Goal: Task Accomplishment & Management: Complete application form

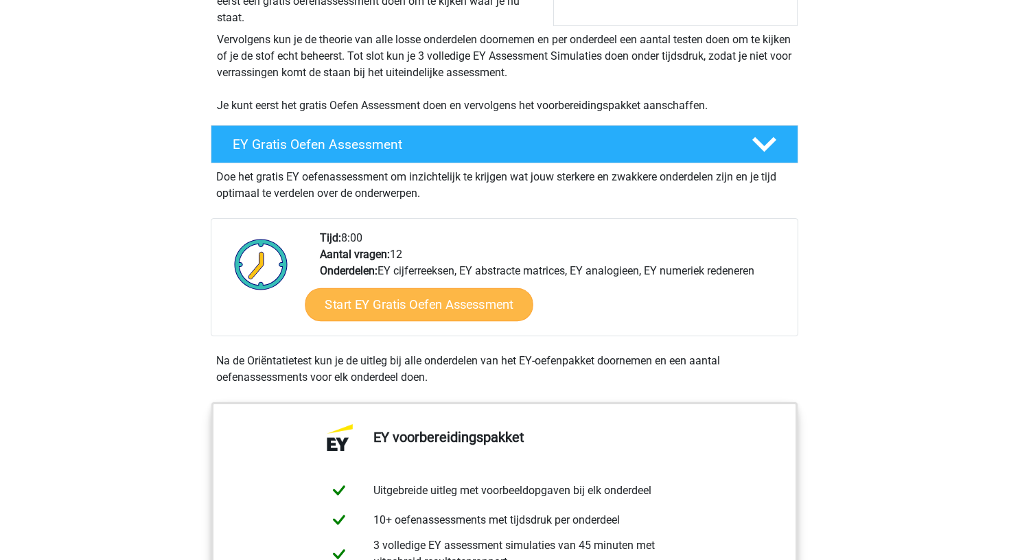
scroll to position [276, 0]
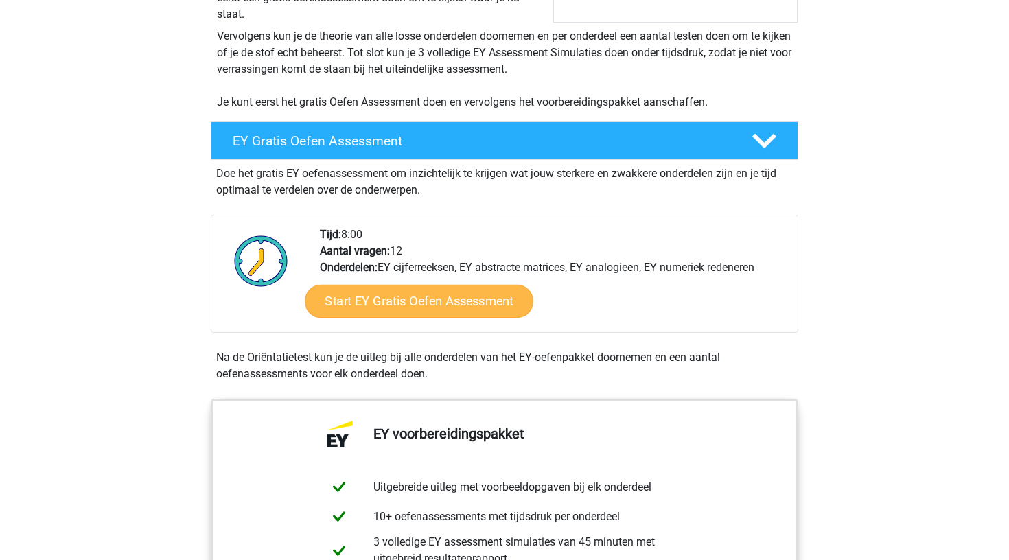
click at [404, 307] on link "Start EY Gratis Oefen Assessment" at bounding box center [419, 301] width 228 height 33
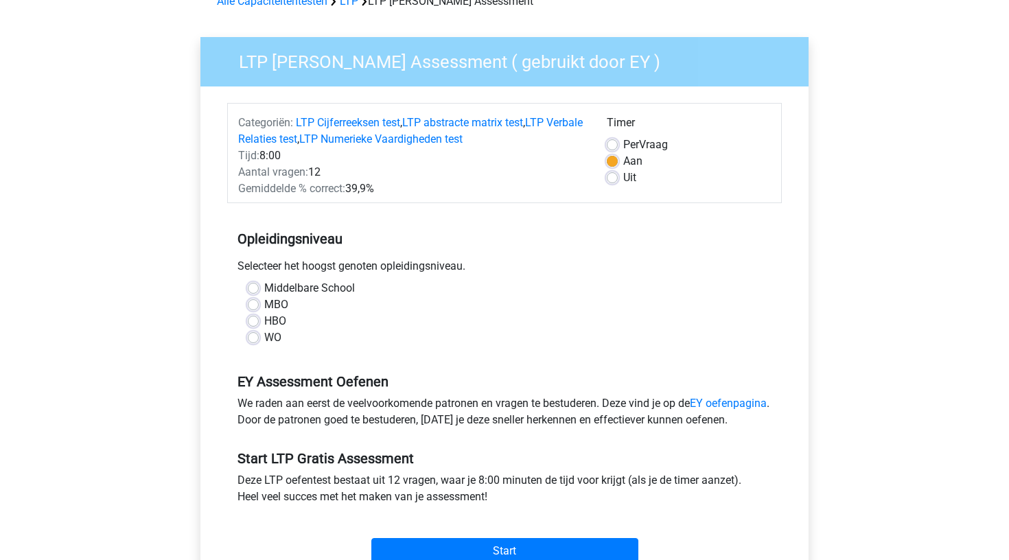
scroll to position [85, 0]
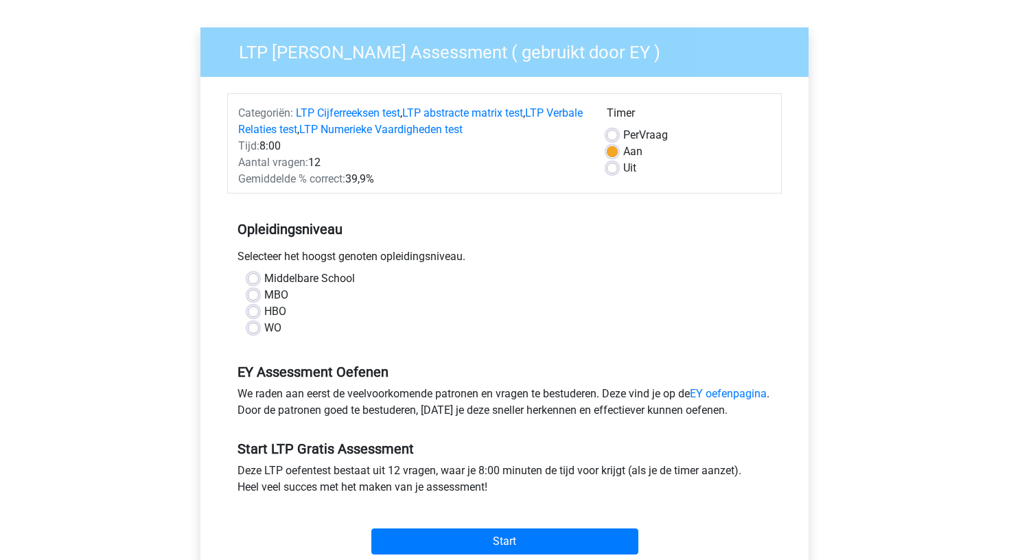
click at [264, 332] on label "WO" at bounding box center [272, 328] width 17 height 16
click at [253, 332] on input "WO" at bounding box center [253, 327] width 11 height 14
radio input "true"
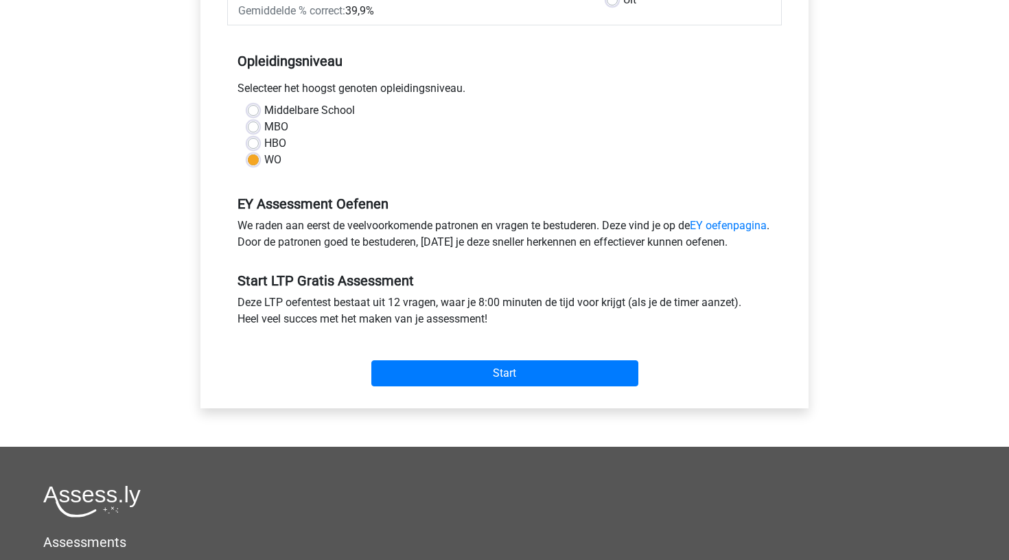
scroll to position [259, 0]
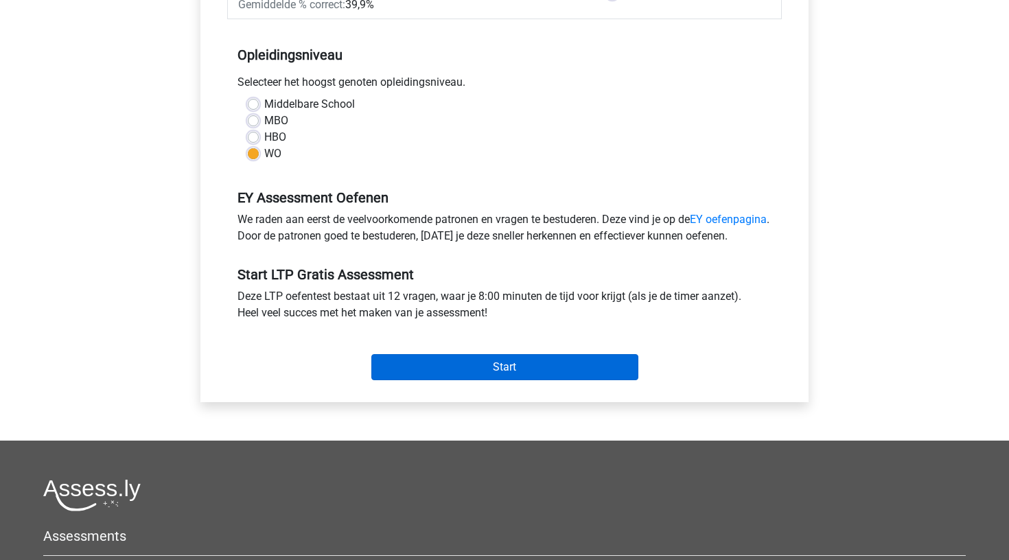
click at [430, 380] on input "Start" at bounding box center [504, 367] width 267 height 26
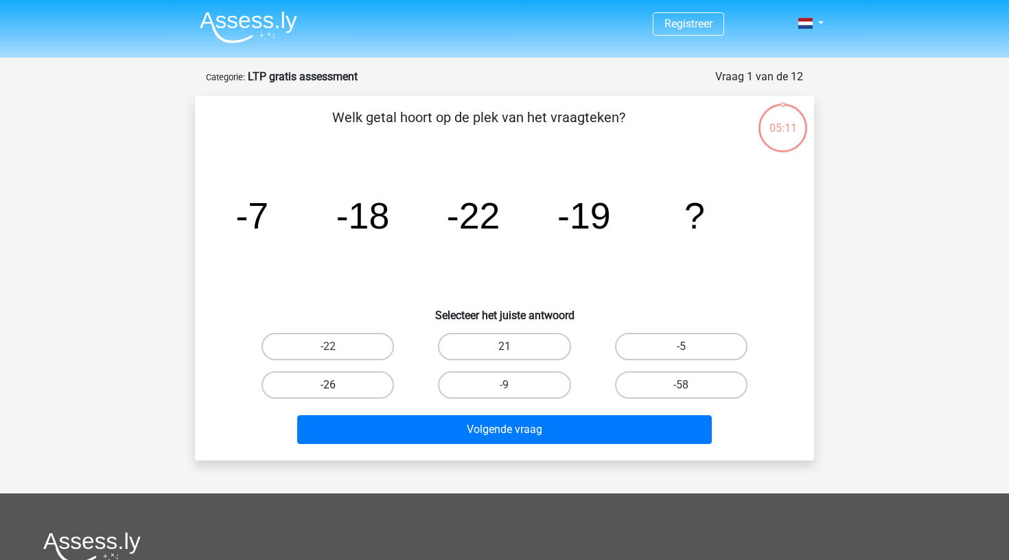
click at [352, 386] on label "-26" at bounding box center [328, 384] width 132 height 27
click at [337, 386] on input "-26" at bounding box center [332, 389] width 9 height 9
radio input "true"
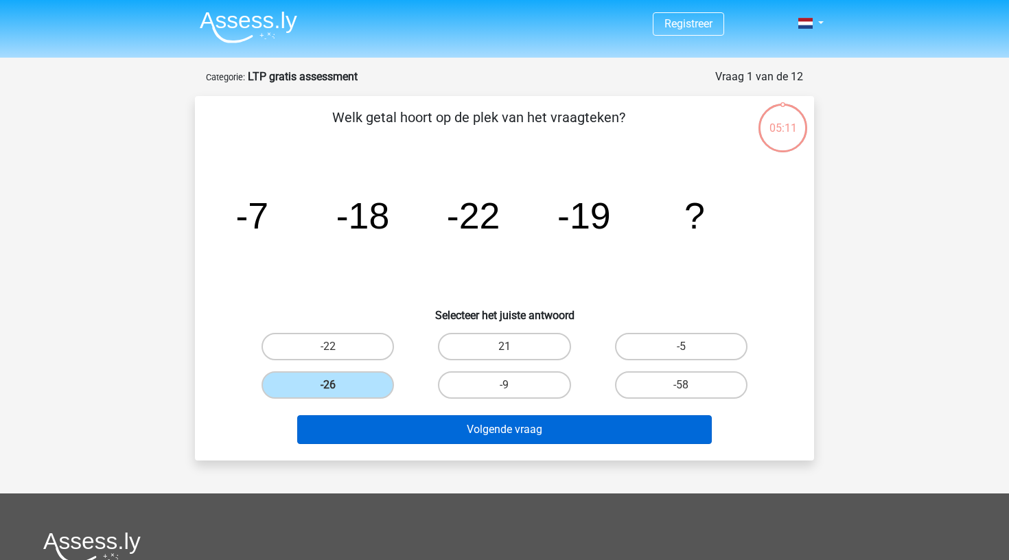
click at [374, 427] on button "Volgende vraag" at bounding box center [504, 429] width 415 height 29
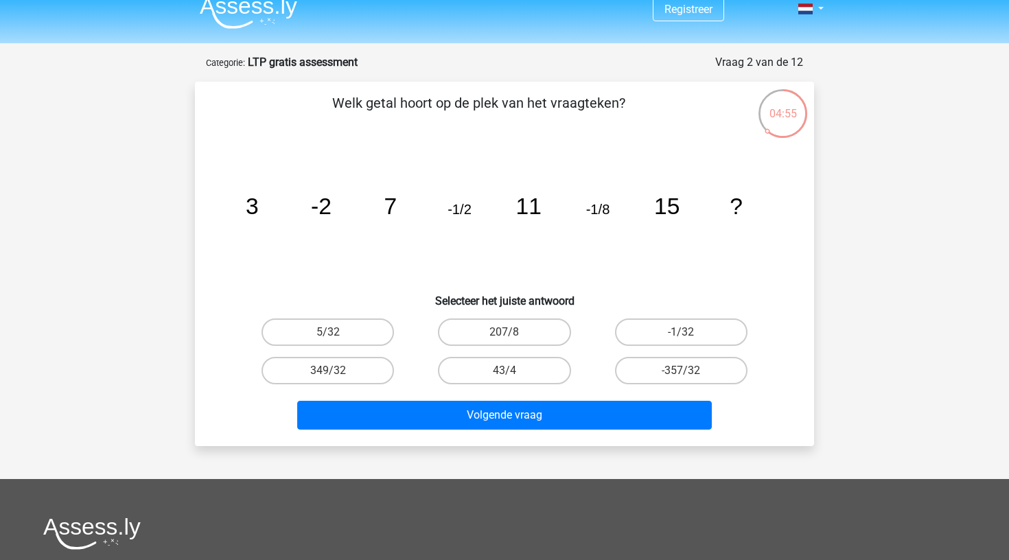
scroll to position [4, 0]
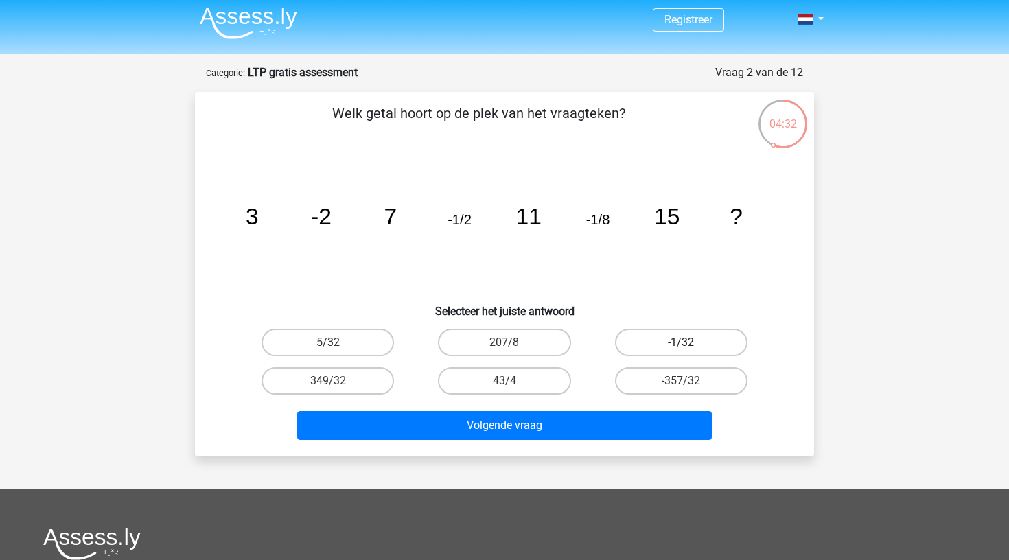
click at [663, 343] on label "-1/32" at bounding box center [681, 342] width 132 height 27
click at [681, 343] on input "-1/32" at bounding box center [685, 347] width 9 height 9
radio input "true"
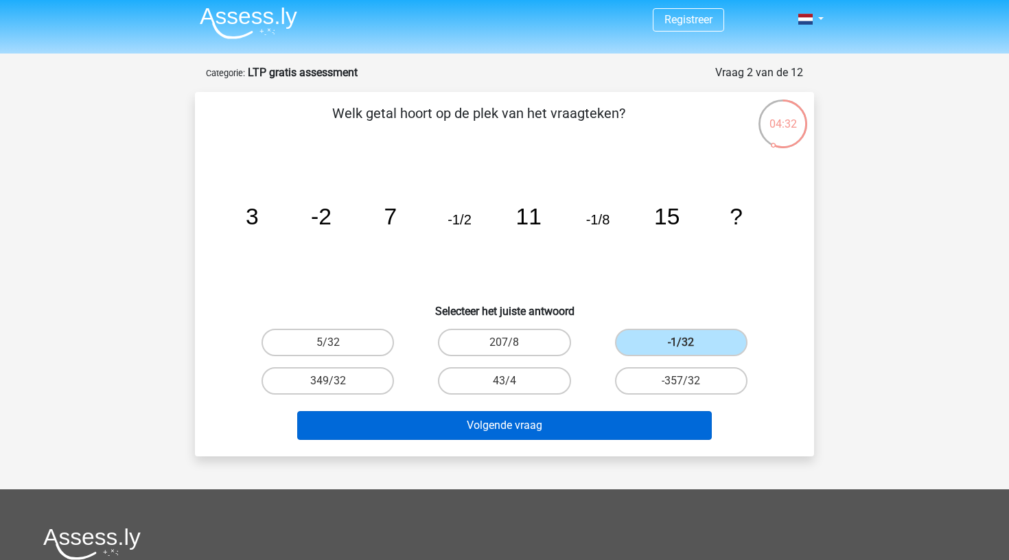
click at [599, 419] on button "Volgende vraag" at bounding box center [504, 425] width 415 height 29
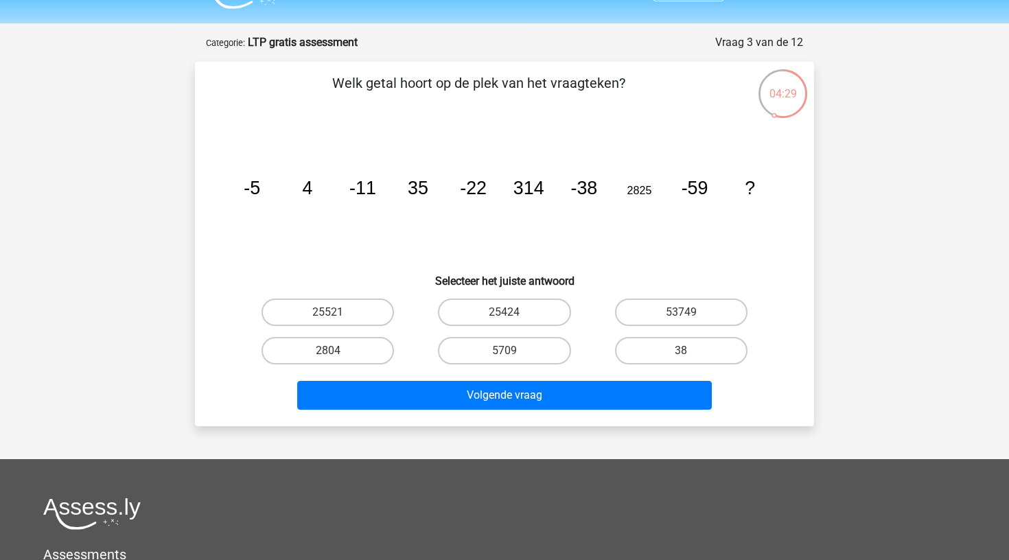
scroll to position [33, 0]
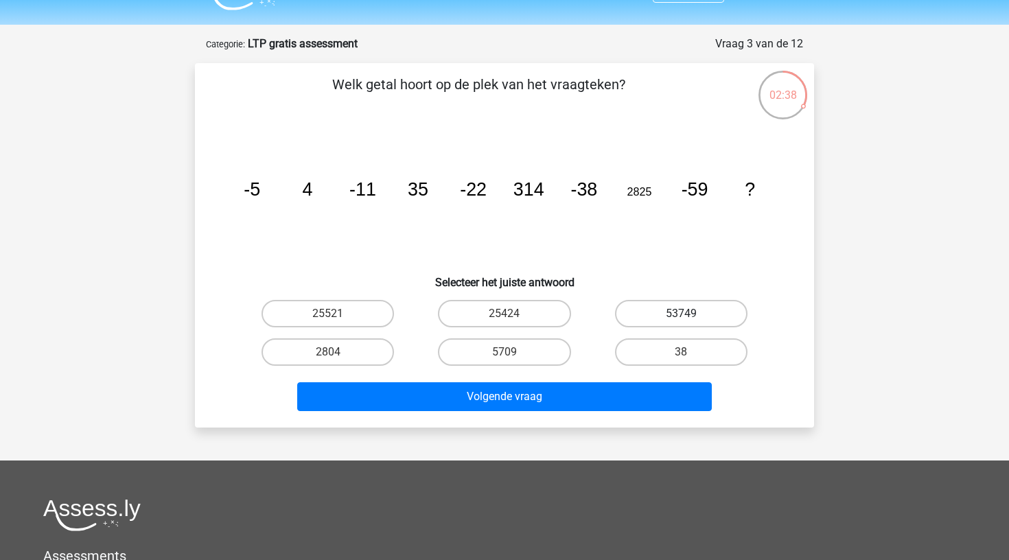
click at [633, 315] on label "53749" at bounding box center [681, 313] width 132 height 27
click at [681, 315] on input "53749" at bounding box center [685, 318] width 9 height 9
radio input "true"
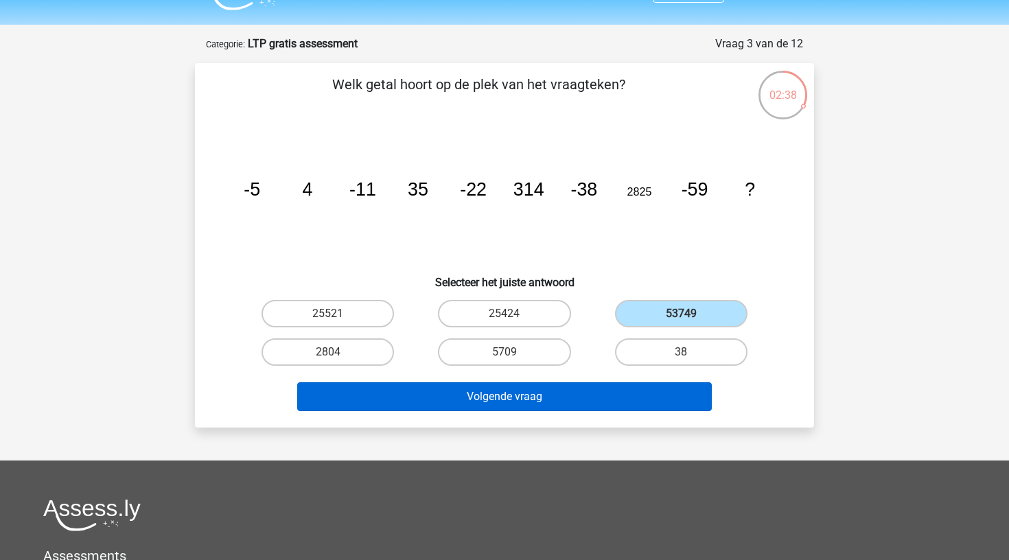
click at [588, 397] on button "Volgende vraag" at bounding box center [504, 396] width 415 height 29
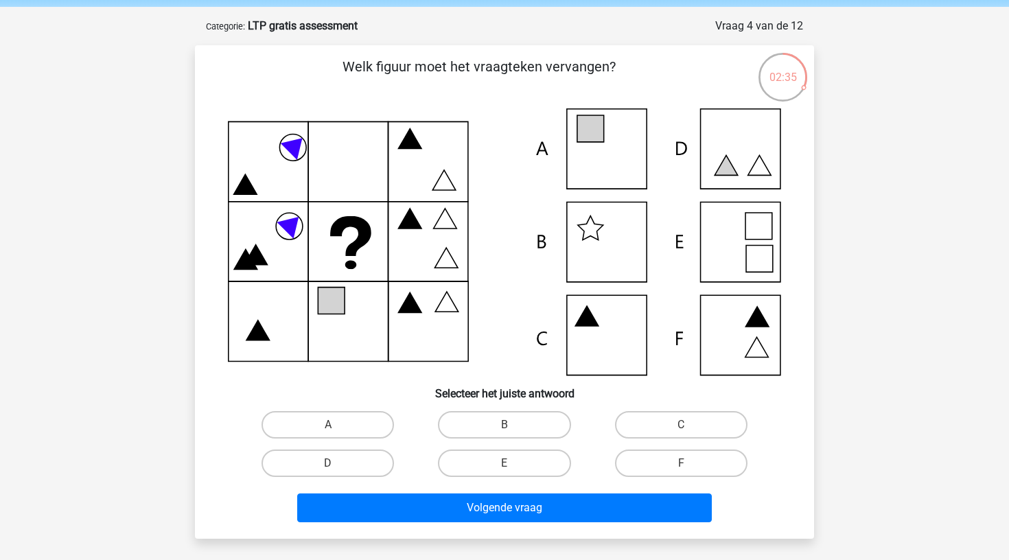
scroll to position [51, 0]
click at [541, 468] on label "E" at bounding box center [504, 463] width 132 height 27
click at [514, 468] on input "E" at bounding box center [509, 467] width 9 height 9
radio input "true"
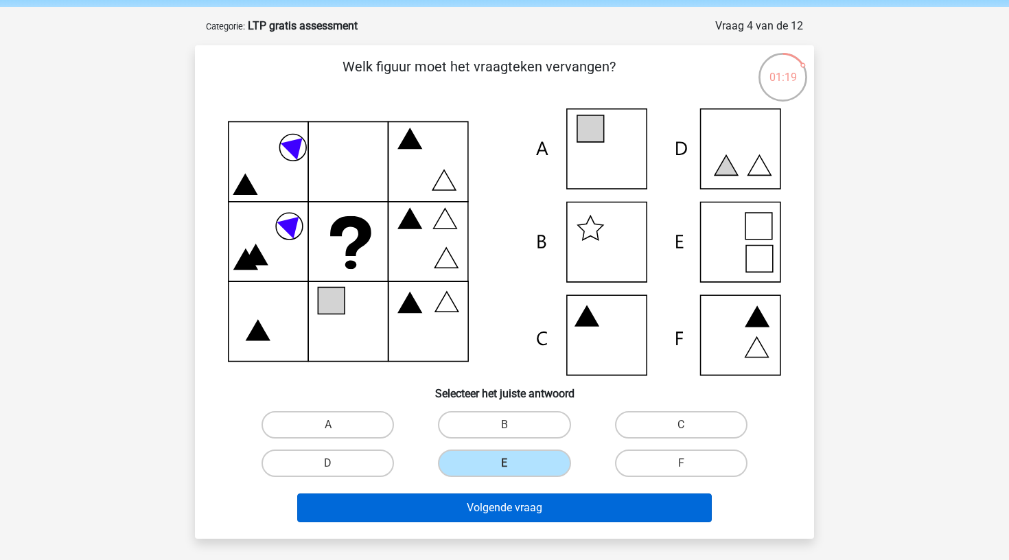
click at [535, 507] on button "Volgende vraag" at bounding box center [504, 508] width 415 height 29
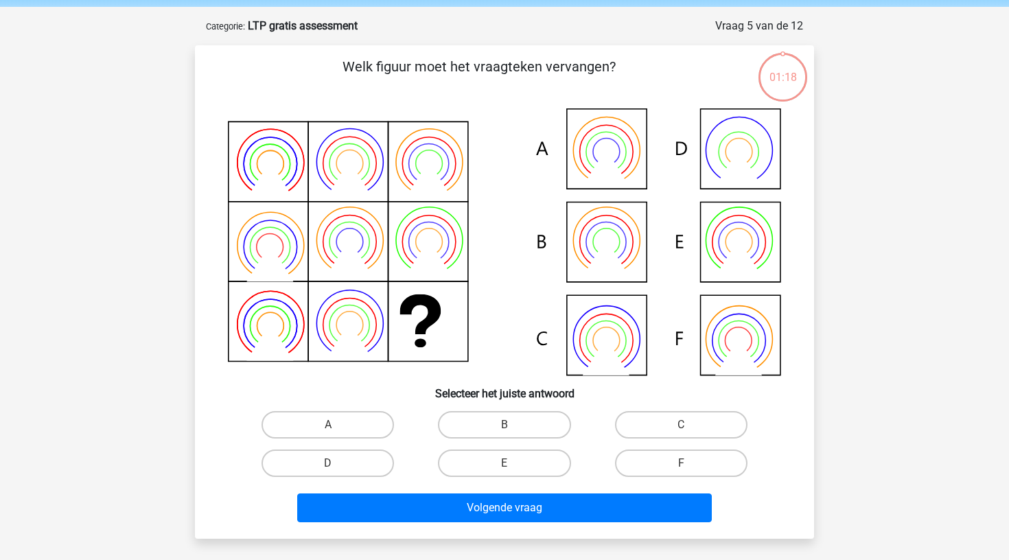
scroll to position [69, 0]
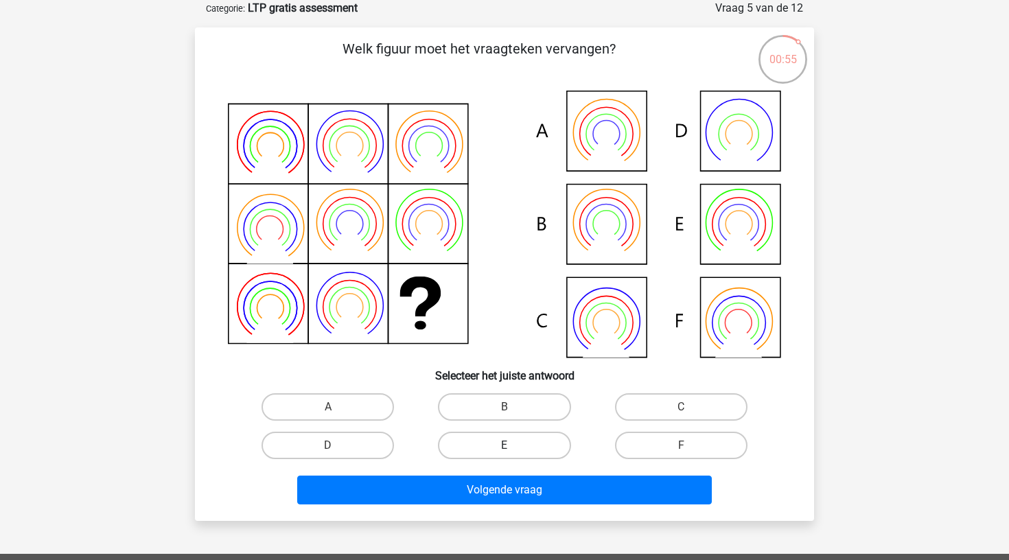
click at [492, 454] on label "E" at bounding box center [504, 445] width 132 height 27
click at [505, 454] on input "E" at bounding box center [509, 450] width 9 height 9
radio input "true"
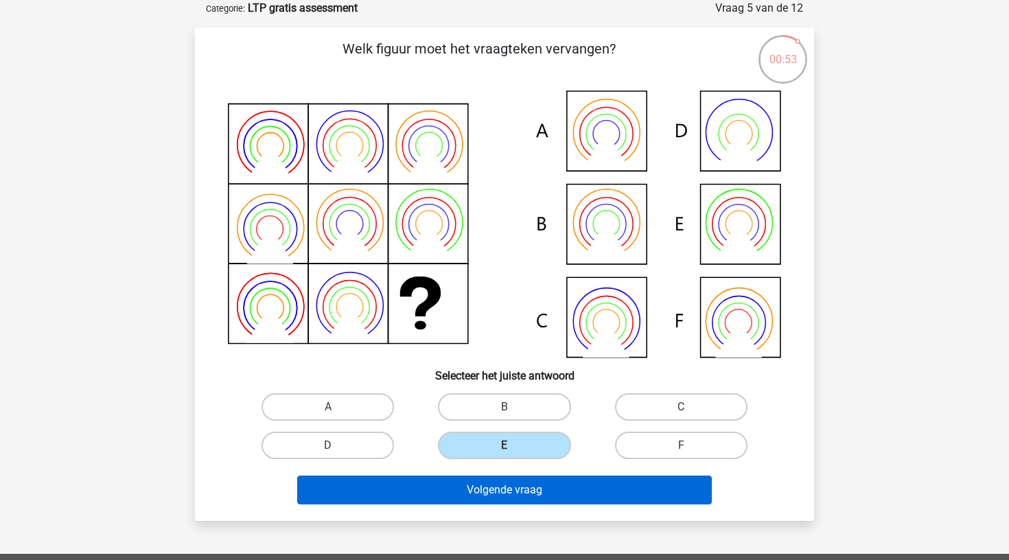
click at [512, 496] on button "Volgende vraag" at bounding box center [504, 490] width 415 height 29
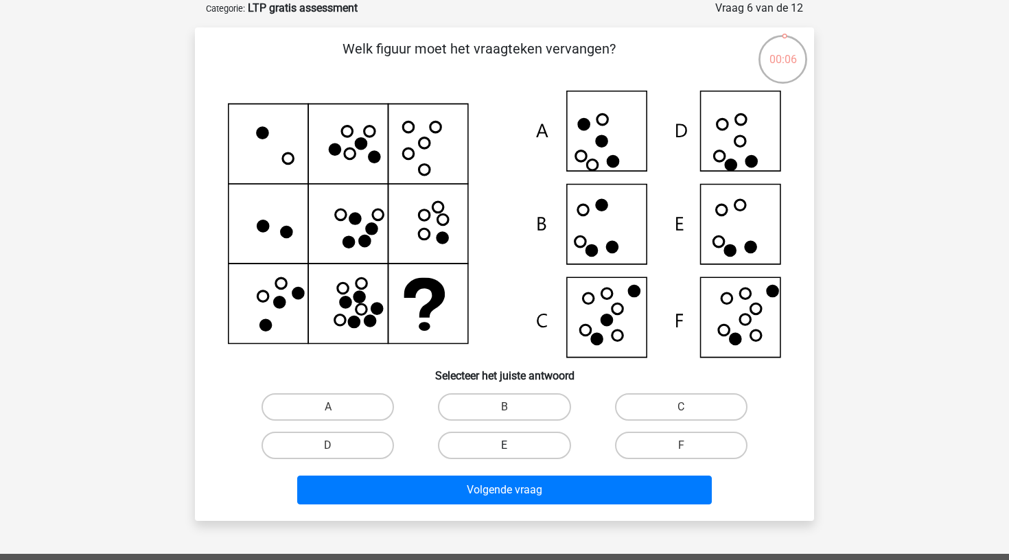
click at [514, 443] on label "E" at bounding box center [504, 445] width 132 height 27
click at [514, 446] on input "E" at bounding box center [509, 450] width 9 height 9
radio input "true"
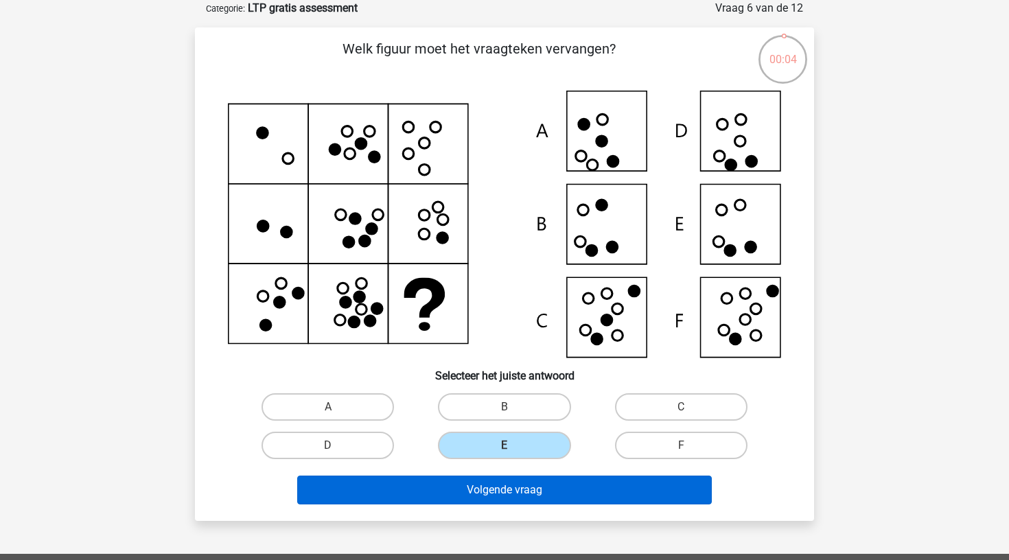
click at [514, 492] on button "Volgende vraag" at bounding box center [504, 490] width 415 height 29
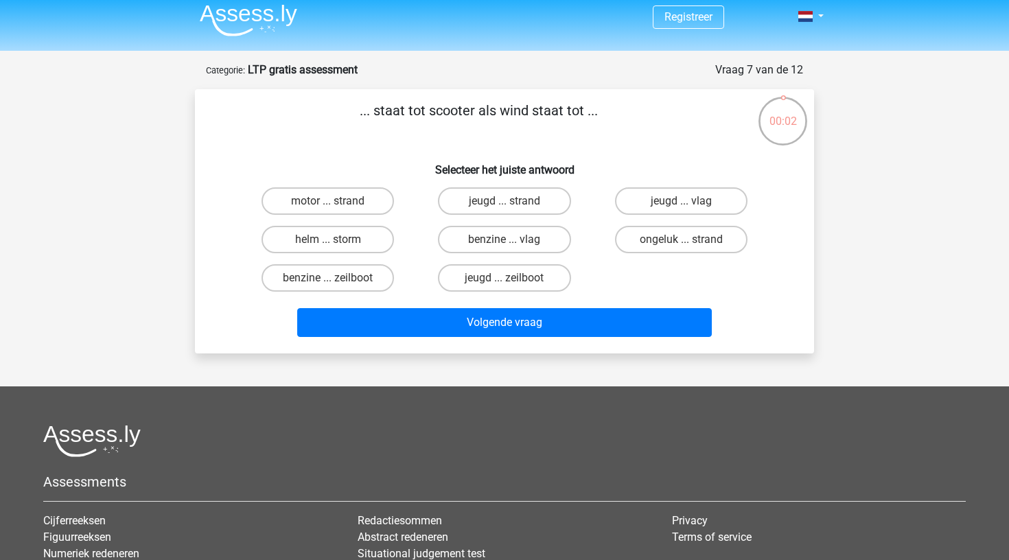
scroll to position [8, 0]
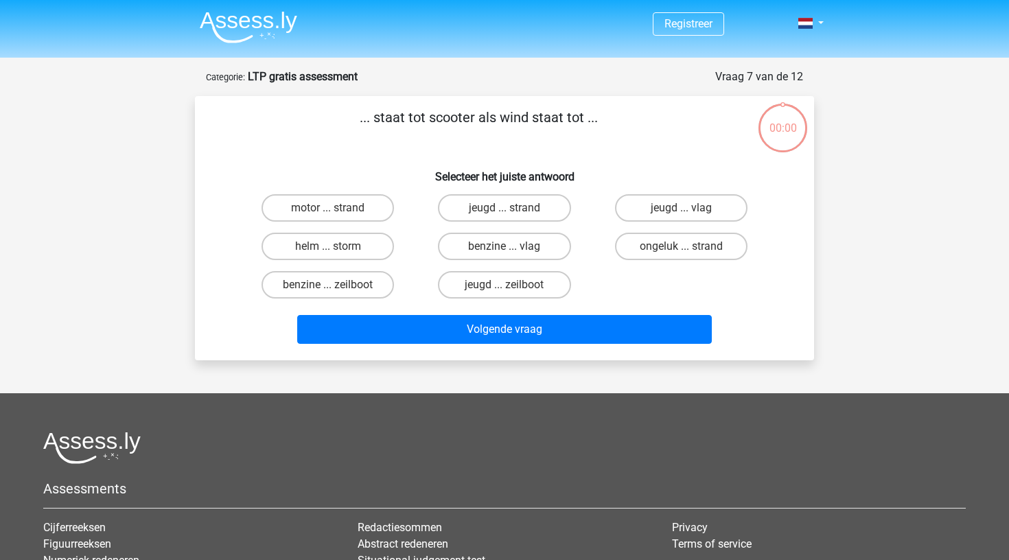
scroll to position [8, 0]
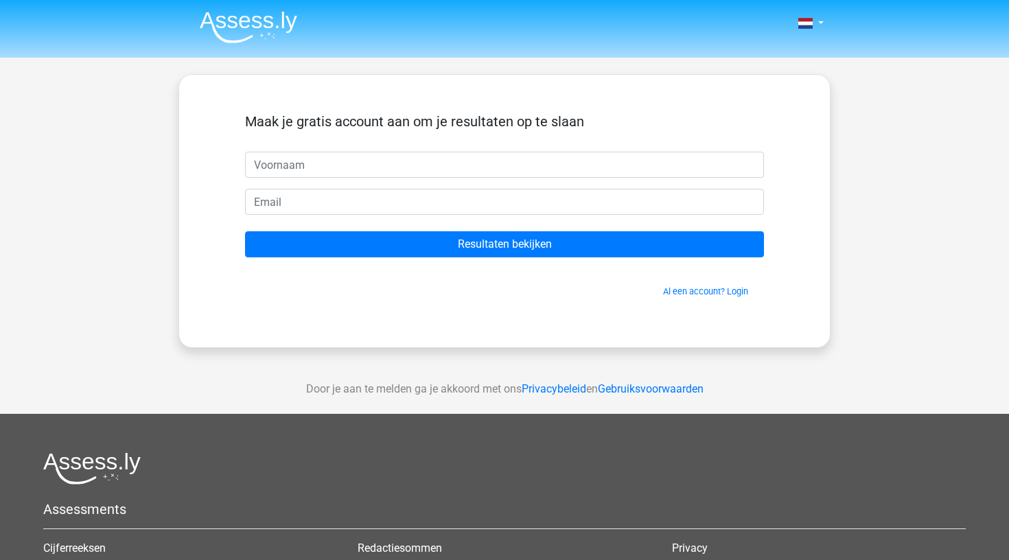
scroll to position [8, 0]
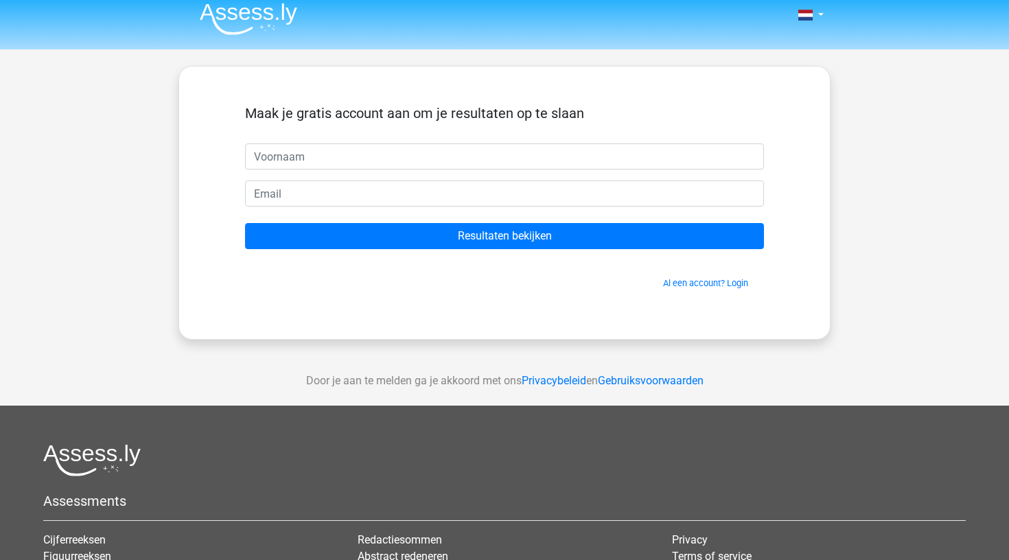
click at [484, 240] on input "Resultaten bekijken" at bounding box center [504, 236] width 519 height 26
click at [492, 308] on div "Maak je gratis account aan om je resultaten op te slaan Resultaten bekijken Al …" at bounding box center [504, 203] width 652 height 274
click at [316, 171] on form "Maak je gratis account aan om je resultaten op te slaan Resultaten bekijken Al …" at bounding box center [504, 197] width 519 height 185
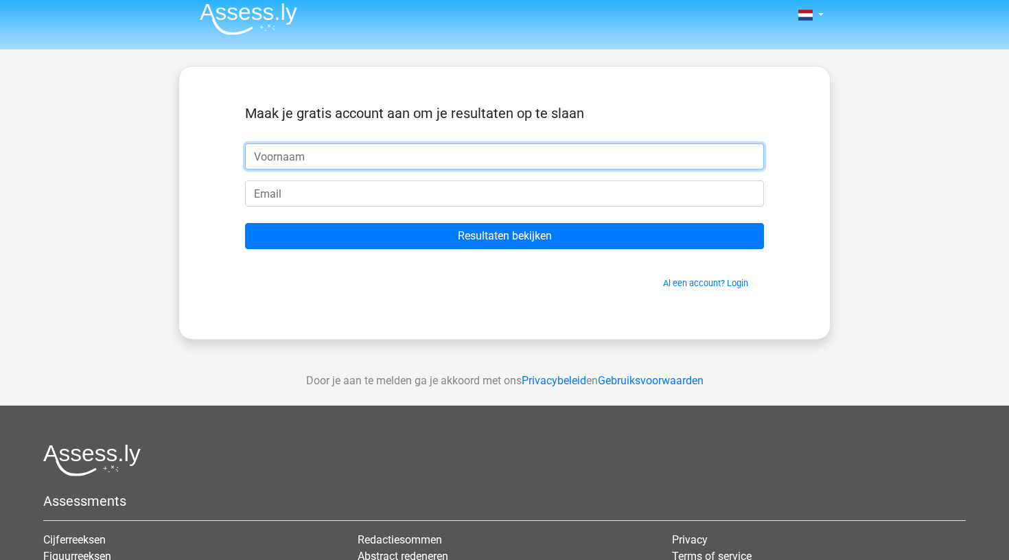
click at [323, 163] on input "text" at bounding box center [504, 156] width 519 height 26
type input "Joris"
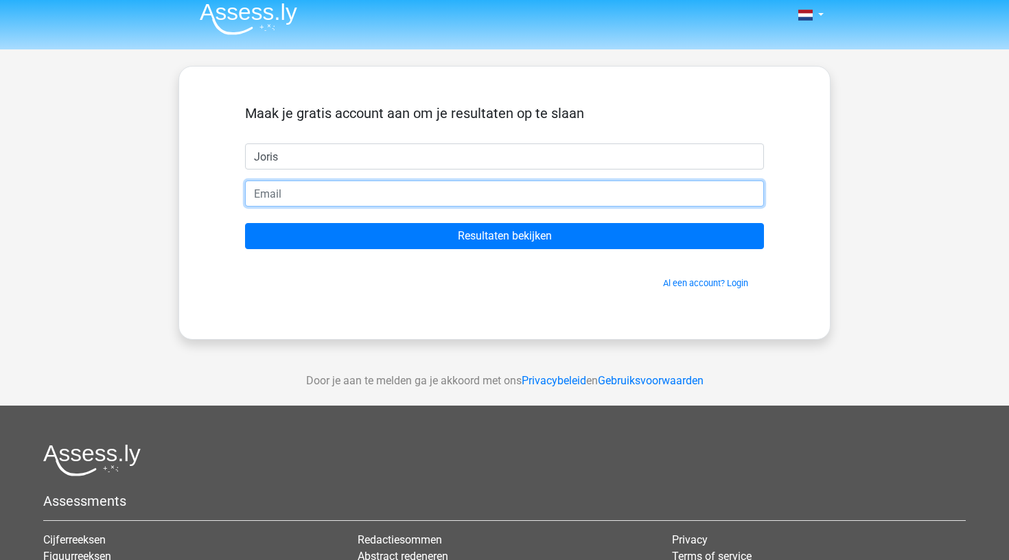
type input "jweenink@icloud.com"
drag, startPoint x: 376, startPoint y: 196, endPoint x: 202, endPoint y: 194, distance: 173.7
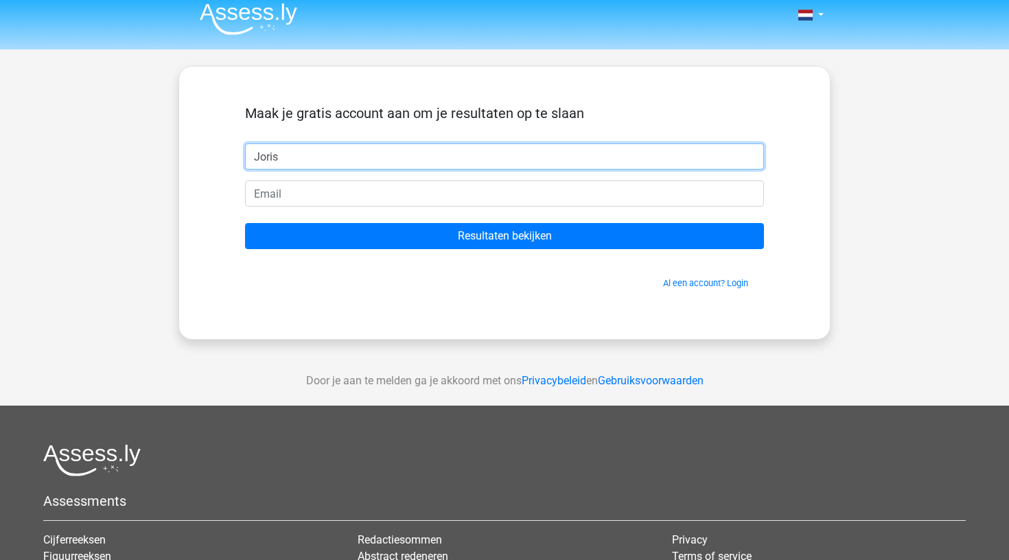
click at [297, 166] on input "Joris" at bounding box center [504, 156] width 519 height 26
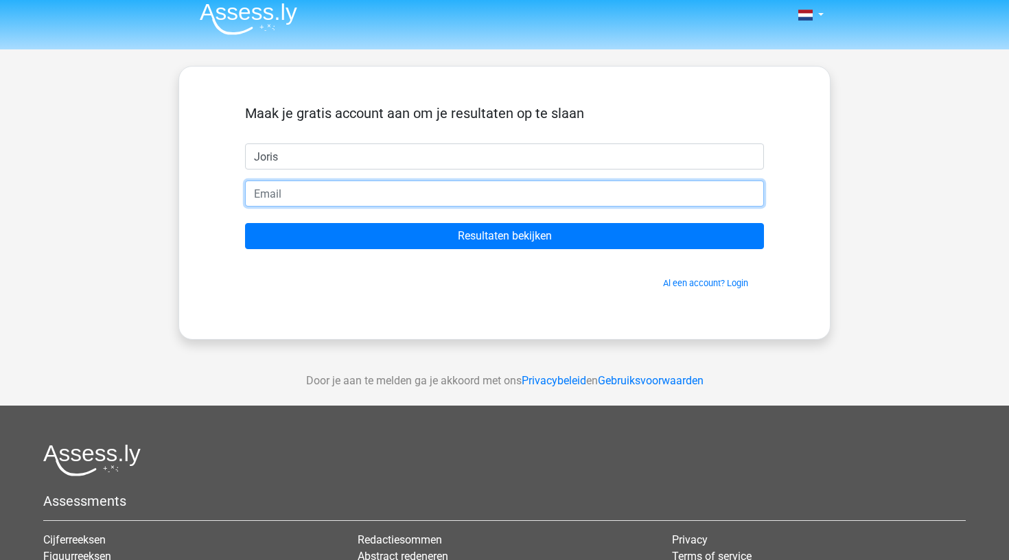
click at [292, 187] on input "email" at bounding box center [504, 194] width 519 height 26
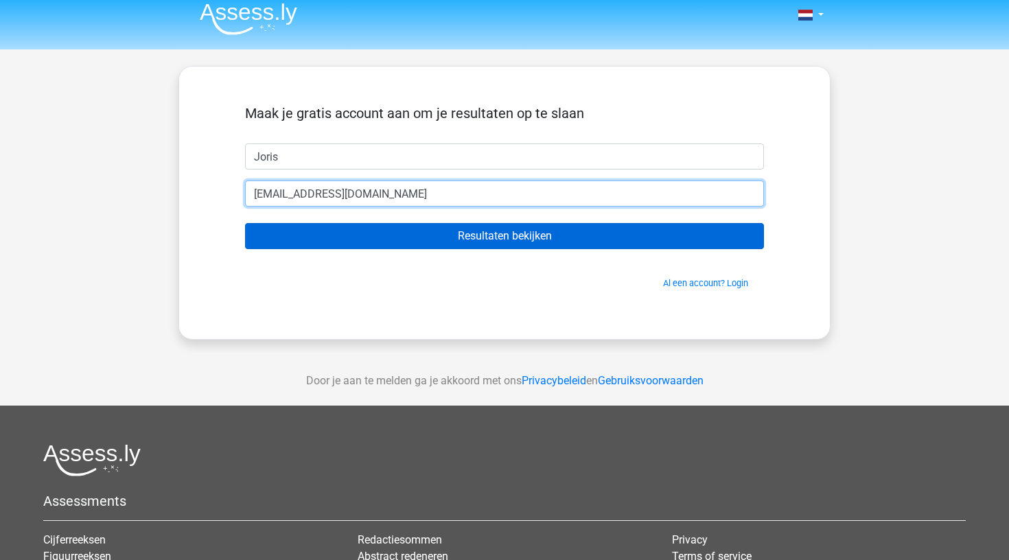
type input "[EMAIL_ADDRESS][DOMAIN_NAME]"
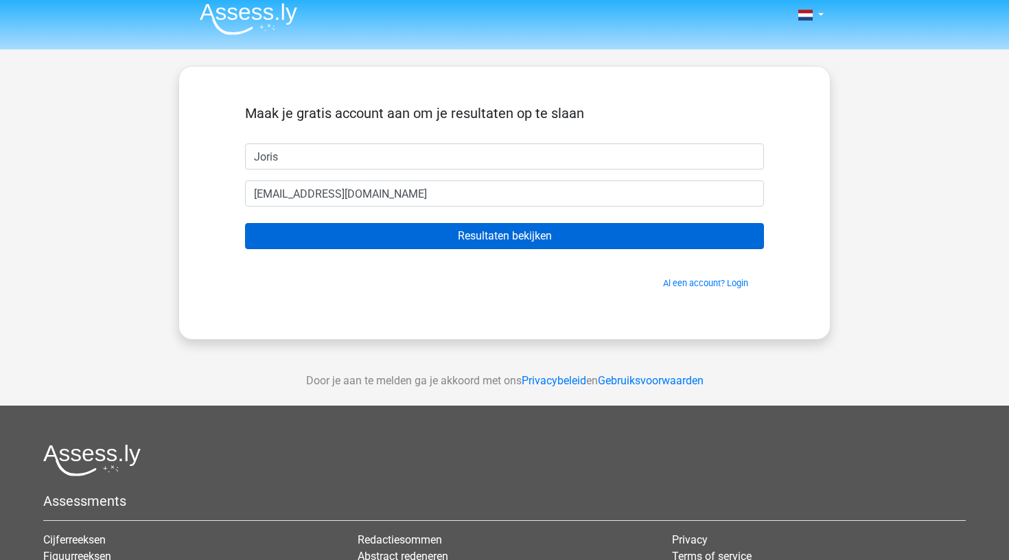
click at [355, 242] on input "Resultaten bekijken" at bounding box center [504, 236] width 519 height 26
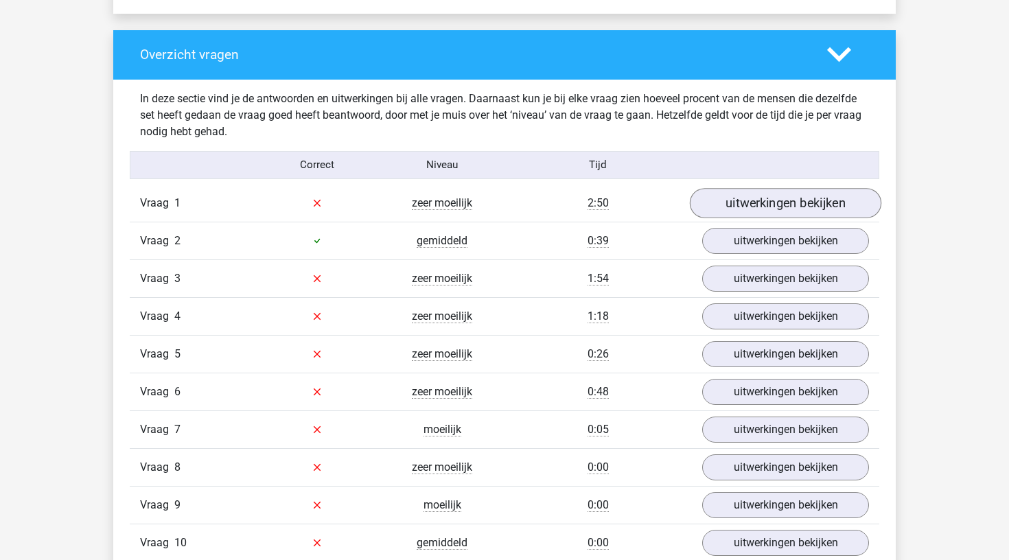
scroll to position [1390, 0]
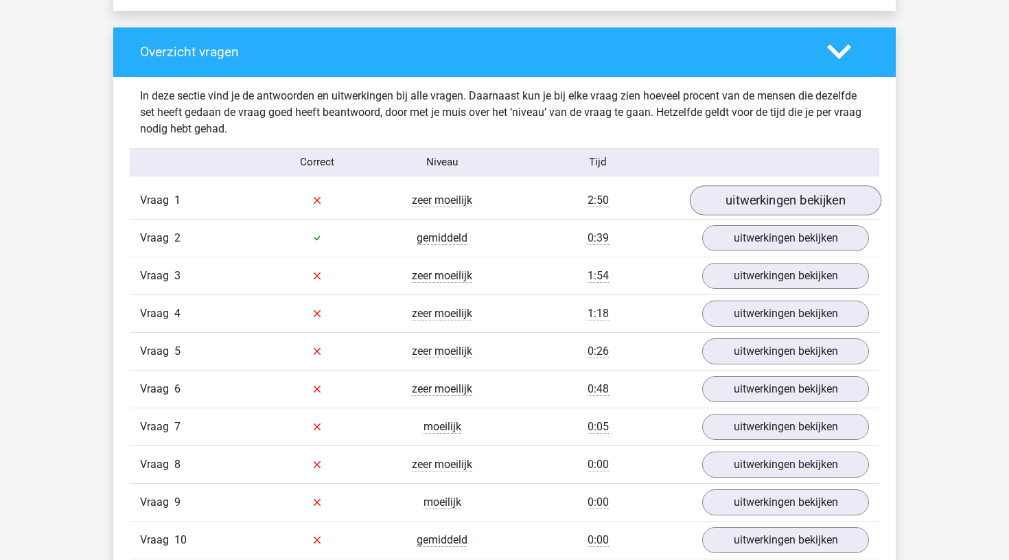
click at [769, 209] on link "uitwerkingen bekijken" at bounding box center [786, 200] width 192 height 30
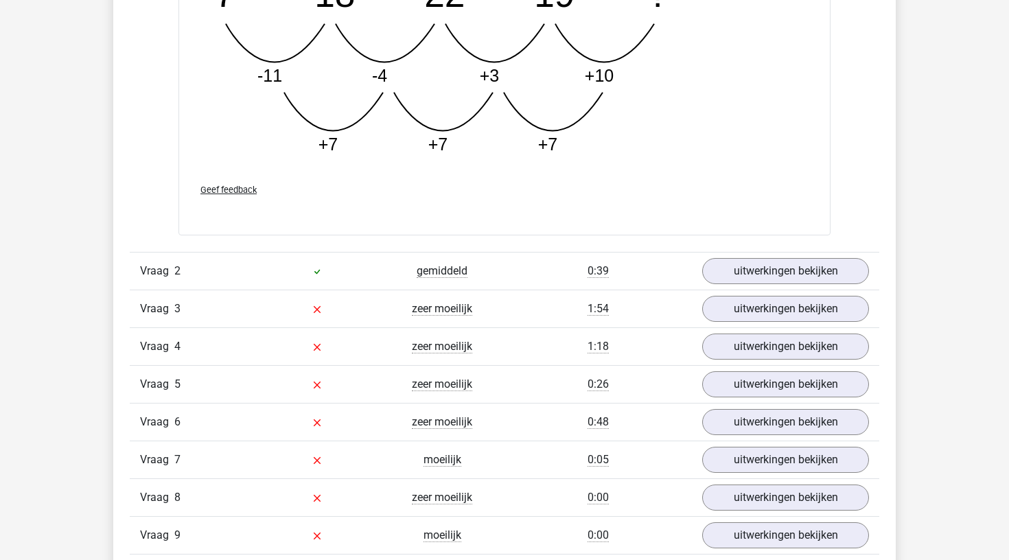
scroll to position [2054, 0]
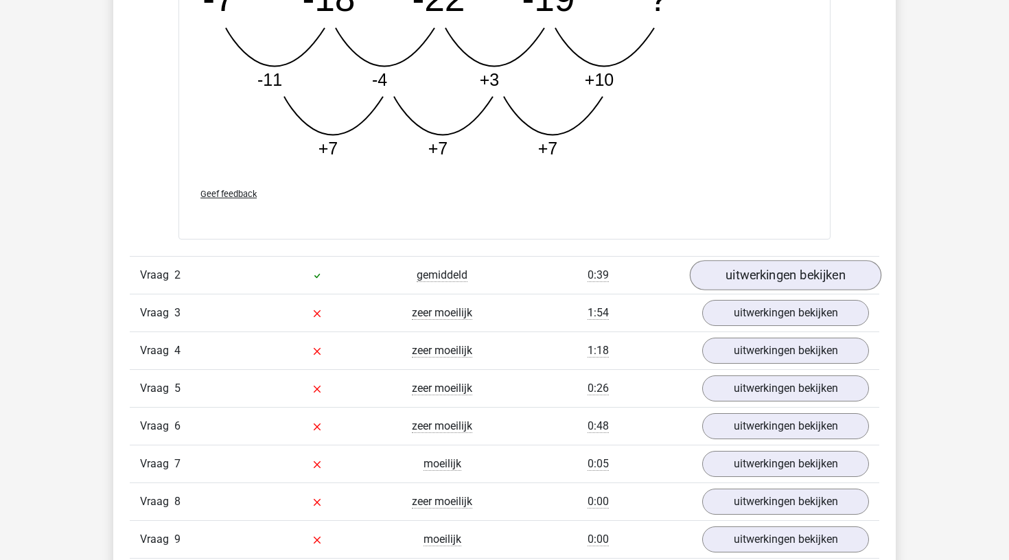
click at [789, 269] on link "uitwerkingen bekijken" at bounding box center [786, 276] width 192 height 30
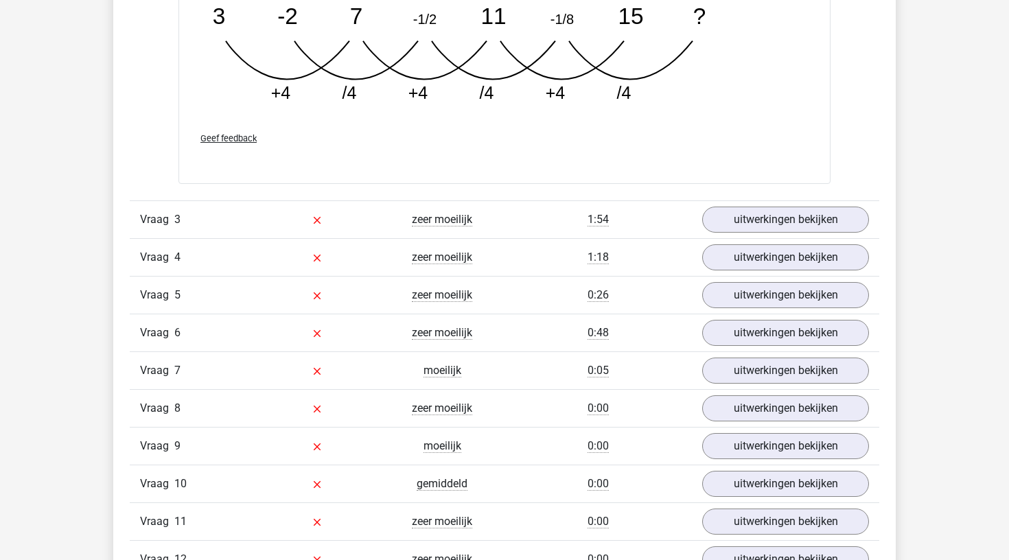
scroll to position [2824, 0]
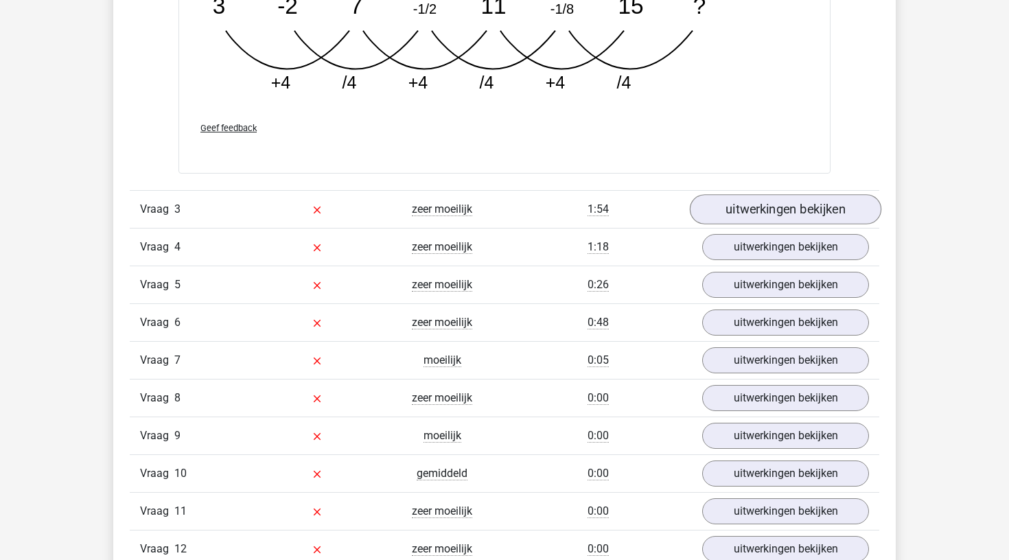
click at [720, 201] on link "uitwerkingen bekijken" at bounding box center [786, 209] width 192 height 30
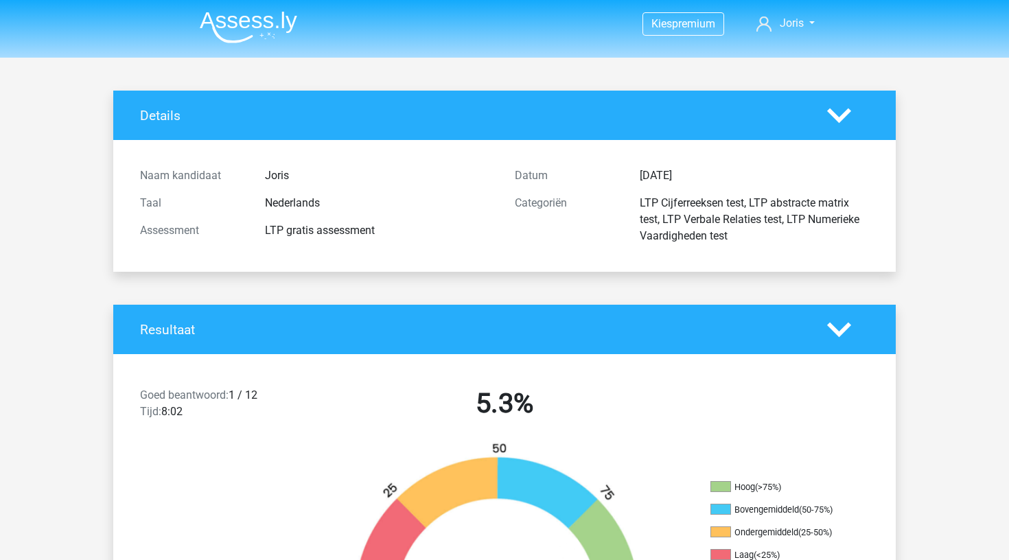
scroll to position [0, 0]
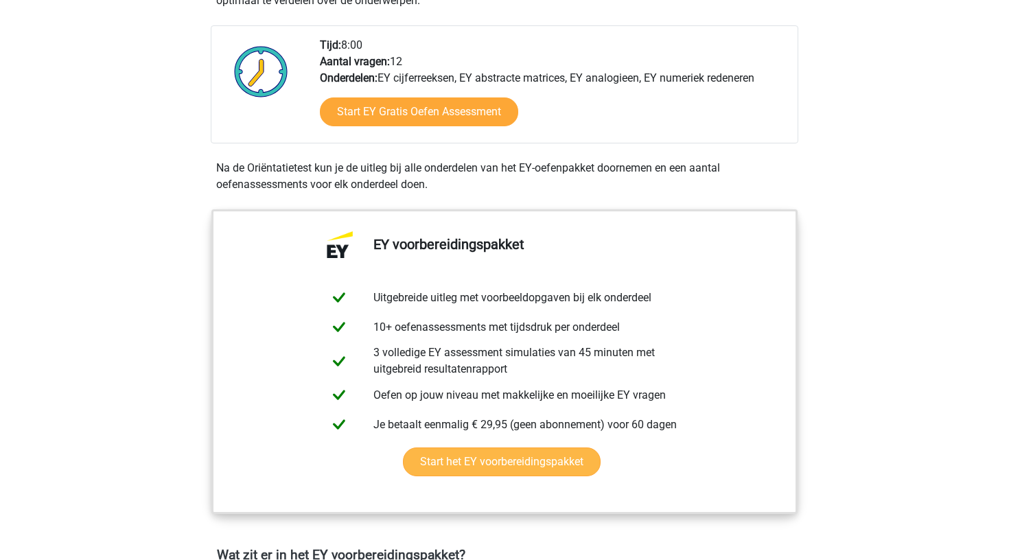
scroll to position [471, 0]
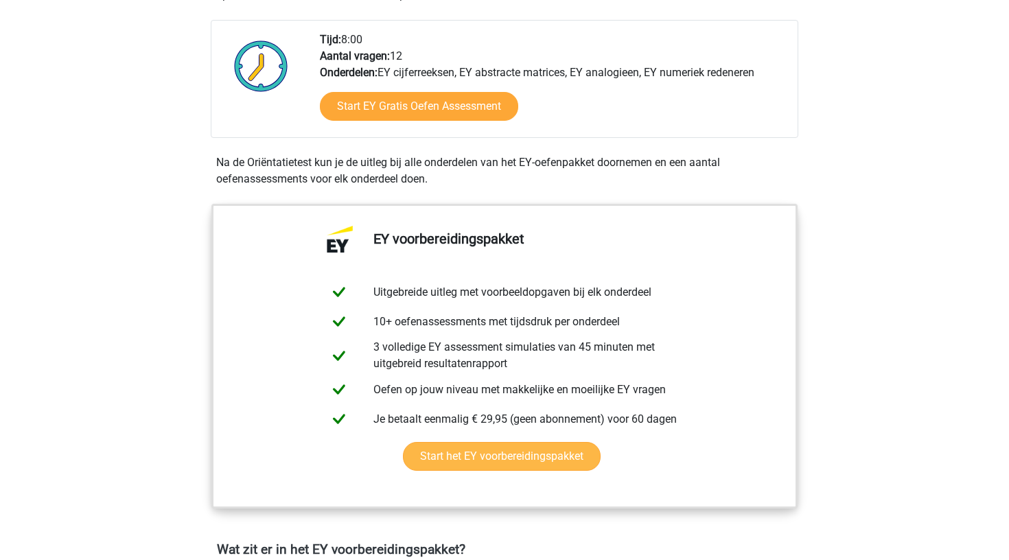
click at [509, 461] on link "Start het EY voorbereidingspakket" at bounding box center [502, 456] width 198 height 29
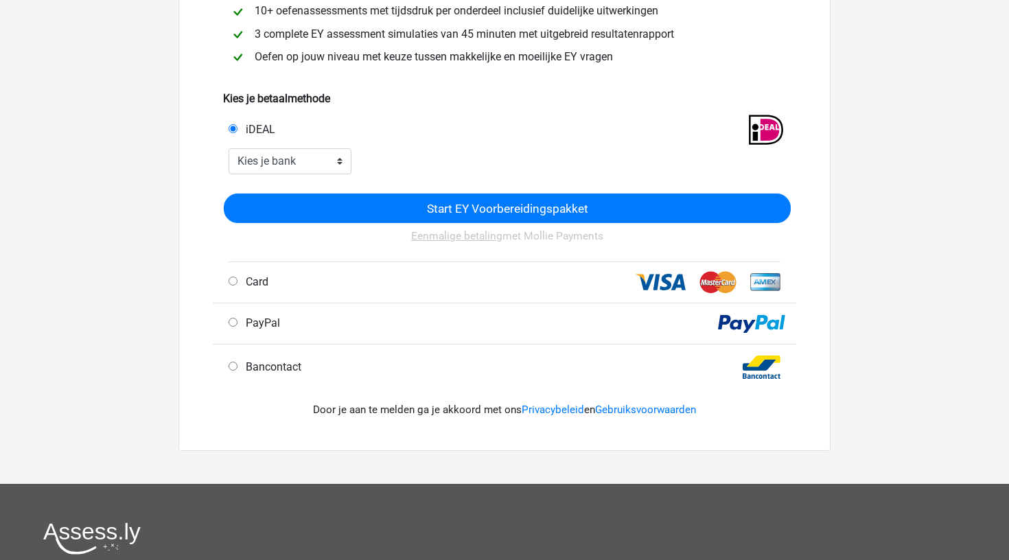
scroll to position [105, 0]
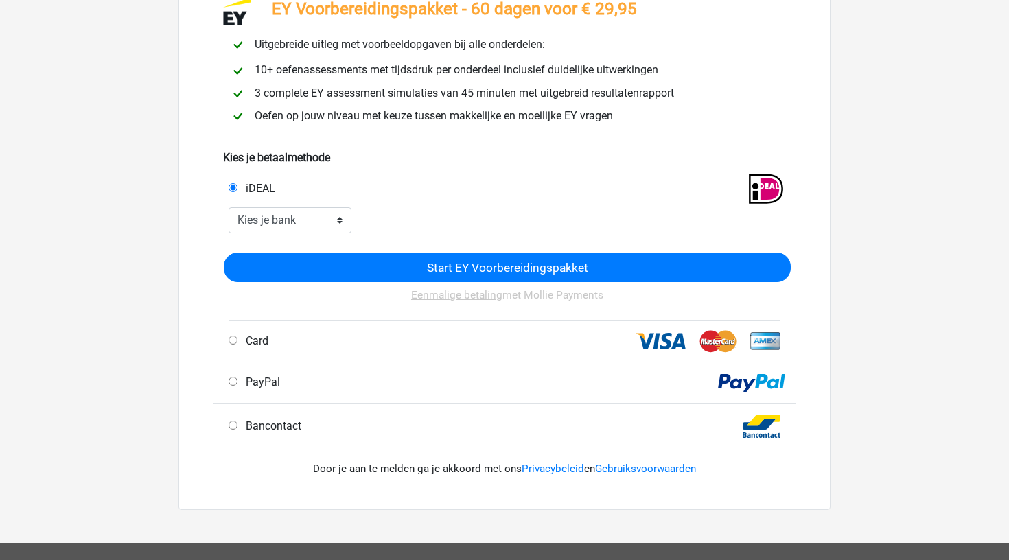
click at [320, 234] on div "Start EY Voorbereidingspakket Eenmalige betaling met Mollie Payments" at bounding box center [504, 276] width 573 height 87
click at [321, 222] on select "Kies je bank ABN AMRO ING Rabobank ASN Bank bunq Knab N26 NN Regiobank Revolut …" at bounding box center [290, 220] width 123 height 26
select select "ideal_ABNANL2A"
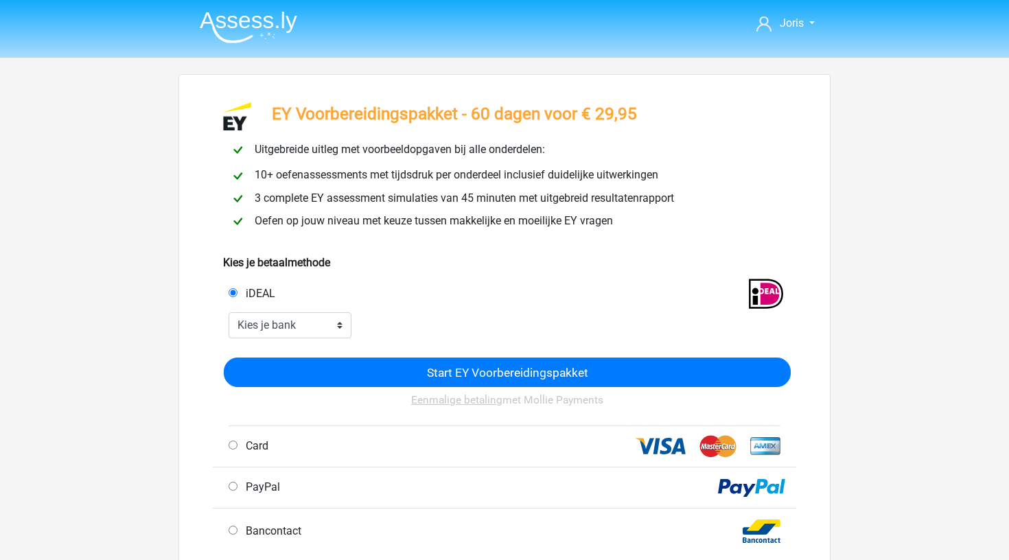
scroll to position [0, 0]
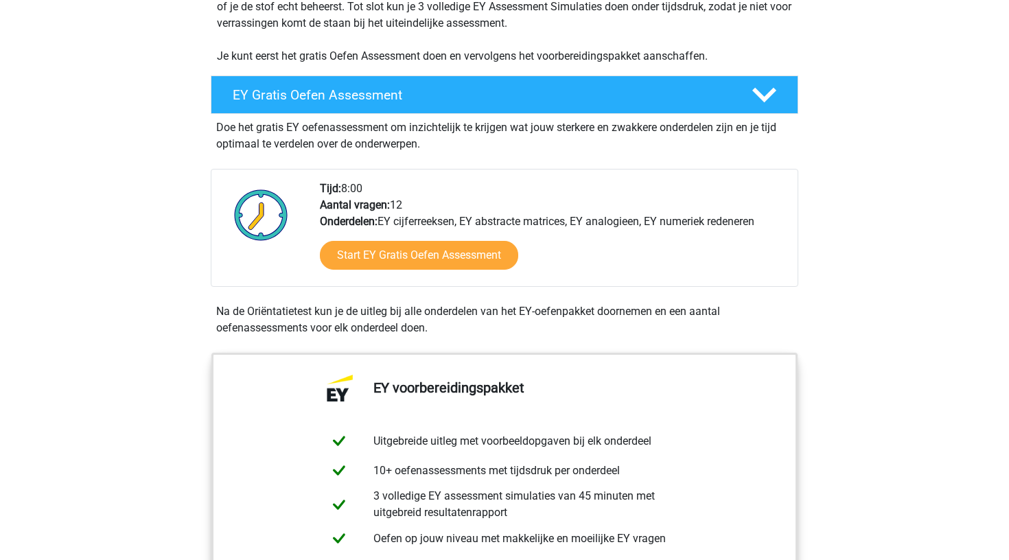
scroll to position [310, 0]
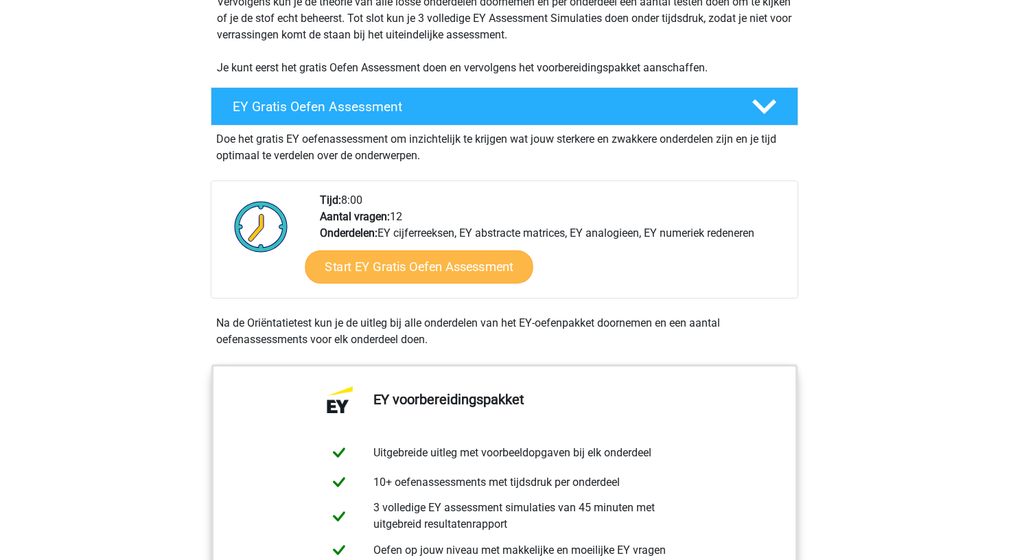
click at [442, 270] on link "Start EY Gratis Oefen Assessment" at bounding box center [419, 267] width 228 height 33
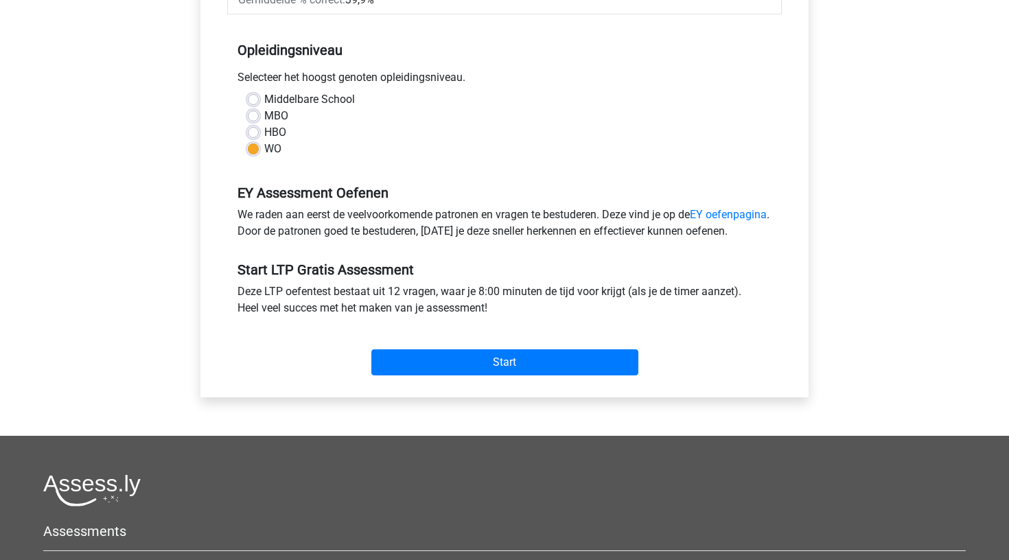
scroll to position [279, 0]
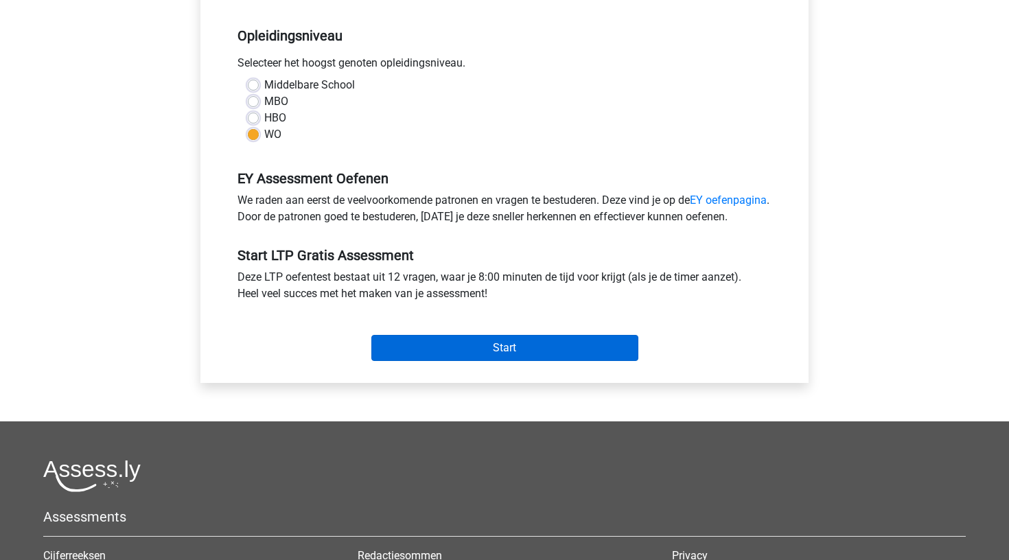
click at [465, 361] on input "Start" at bounding box center [504, 348] width 267 height 26
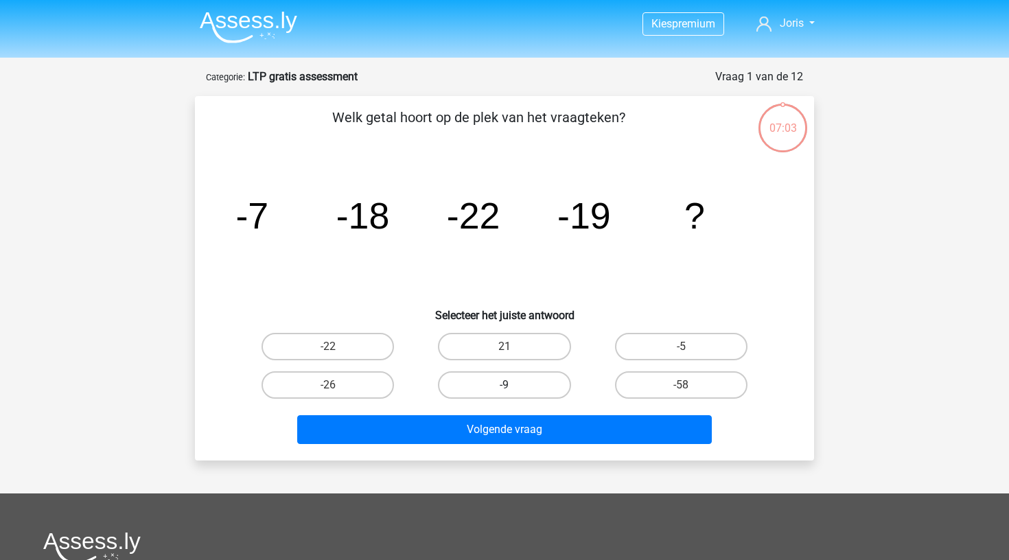
click at [505, 384] on label "-9" at bounding box center [504, 384] width 132 height 27
click at [505, 385] on input "-9" at bounding box center [509, 389] width 9 height 9
radio input "true"
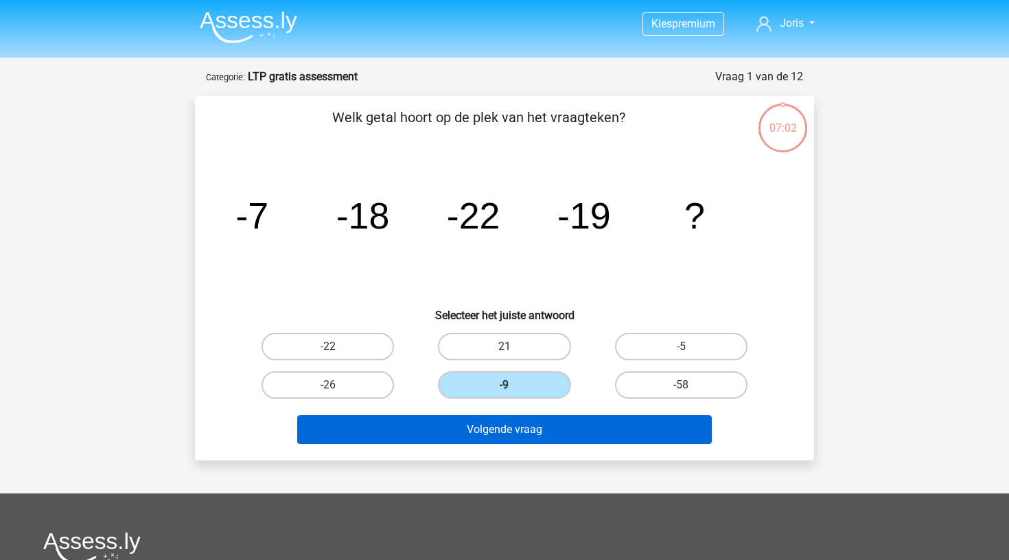
click at [493, 437] on button "Volgende vraag" at bounding box center [504, 429] width 415 height 29
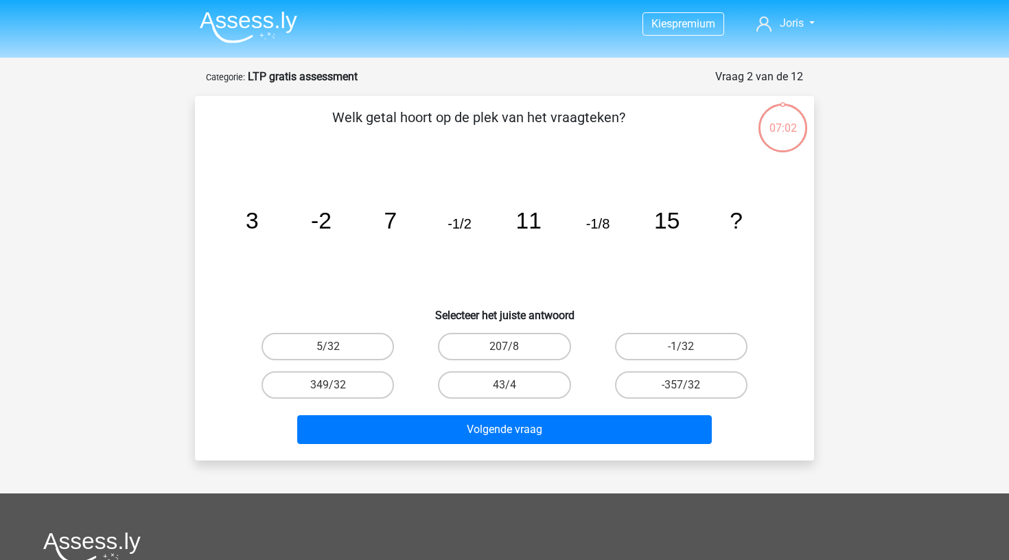
scroll to position [69, 0]
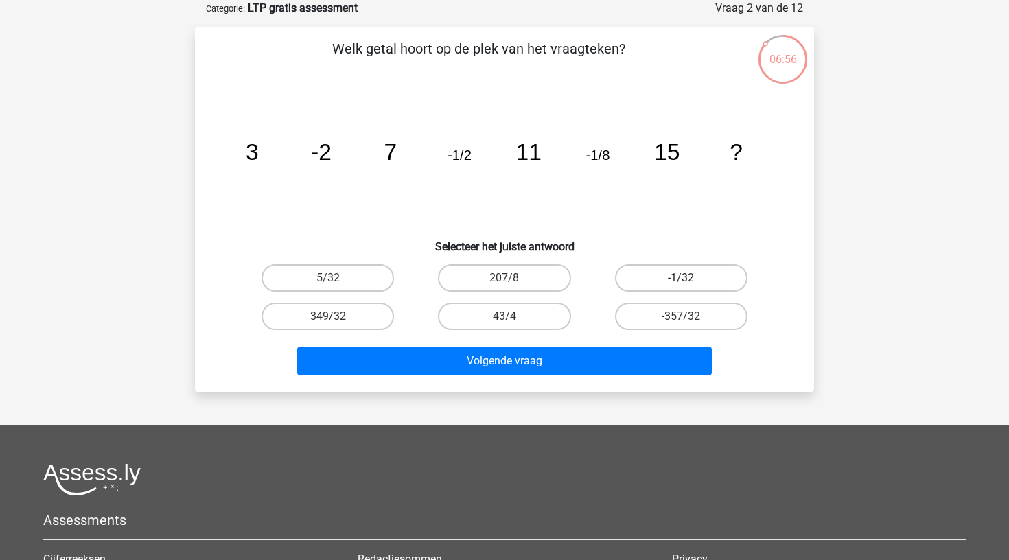
click at [659, 271] on label "-1/32" at bounding box center [681, 277] width 132 height 27
click at [681, 278] on input "-1/32" at bounding box center [685, 282] width 9 height 9
radio input "true"
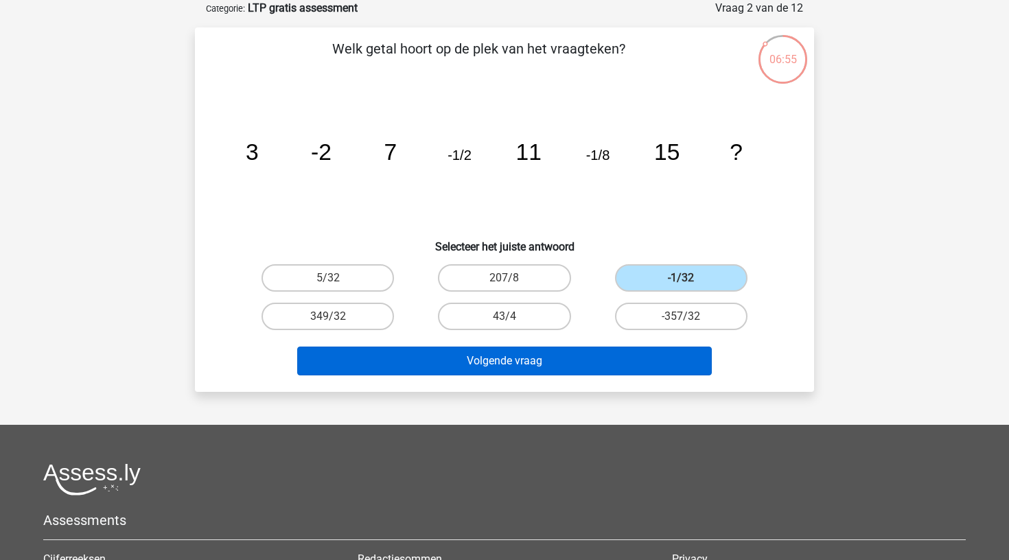
click at [601, 347] on button "Volgende vraag" at bounding box center [504, 361] width 415 height 29
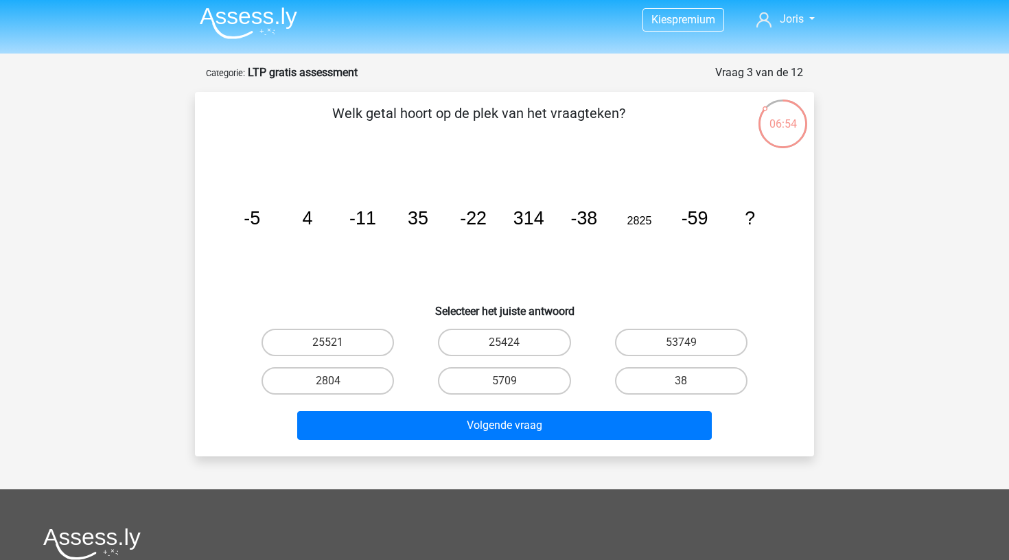
scroll to position [0, 0]
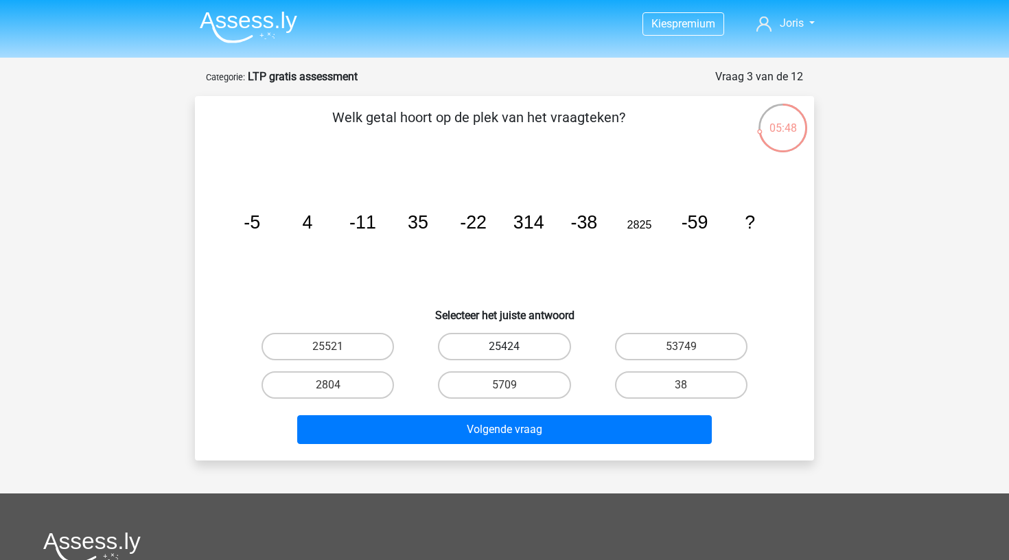
click at [533, 350] on label "25424" at bounding box center [504, 346] width 132 height 27
click at [514, 350] on input "25424" at bounding box center [509, 351] width 9 height 9
radio input "true"
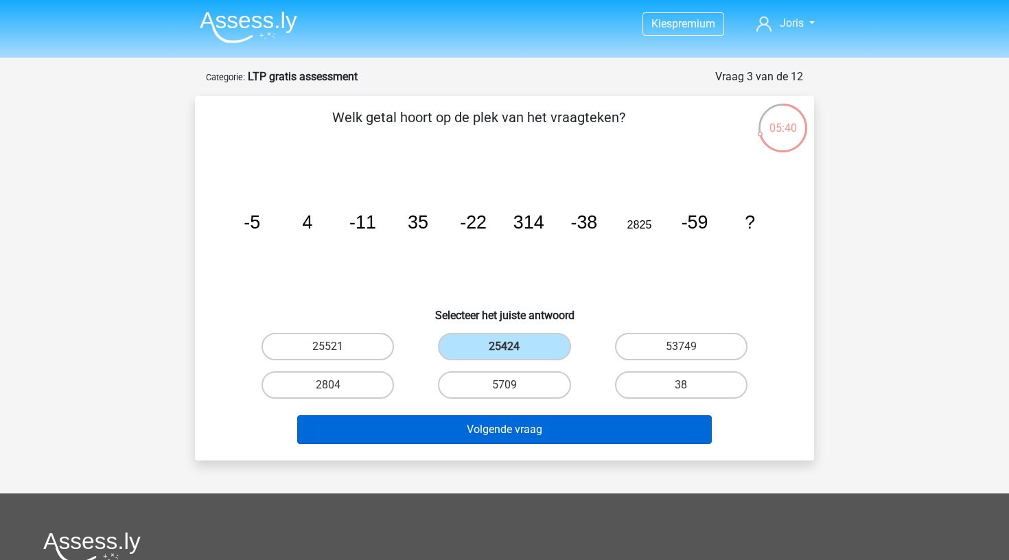
click at [542, 426] on button "Volgende vraag" at bounding box center [504, 429] width 415 height 29
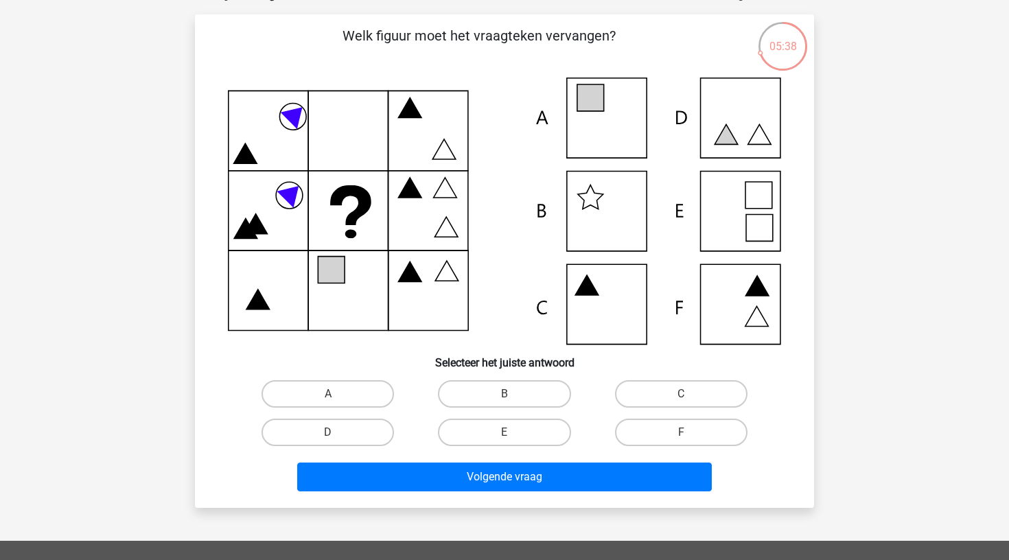
scroll to position [82, 0]
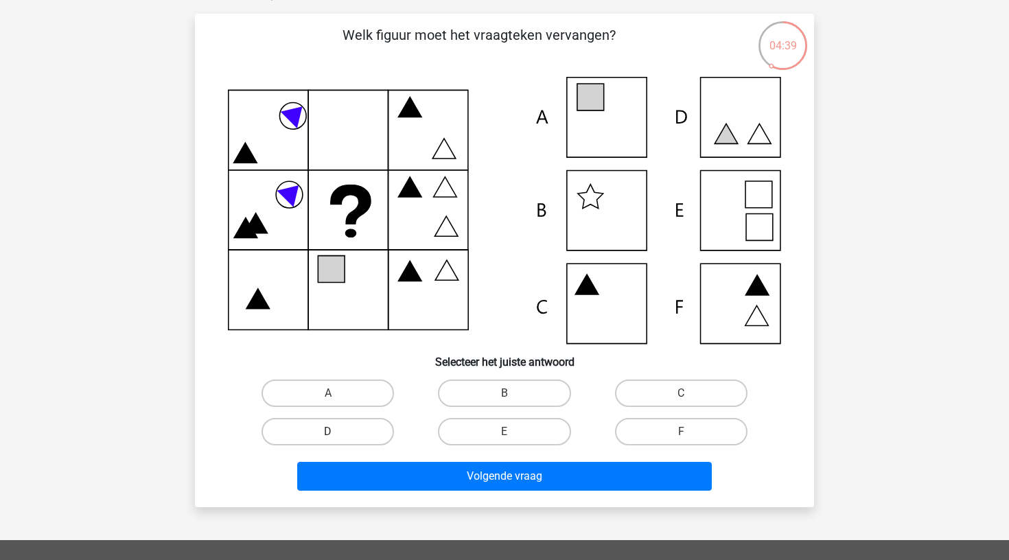
click at [308, 436] on label "D" at bounding box center [328, 431] width 132 height 27
click at [328, 436] on input "D" at bounding box center [332, 436] width 9 height 9
radio input "true"
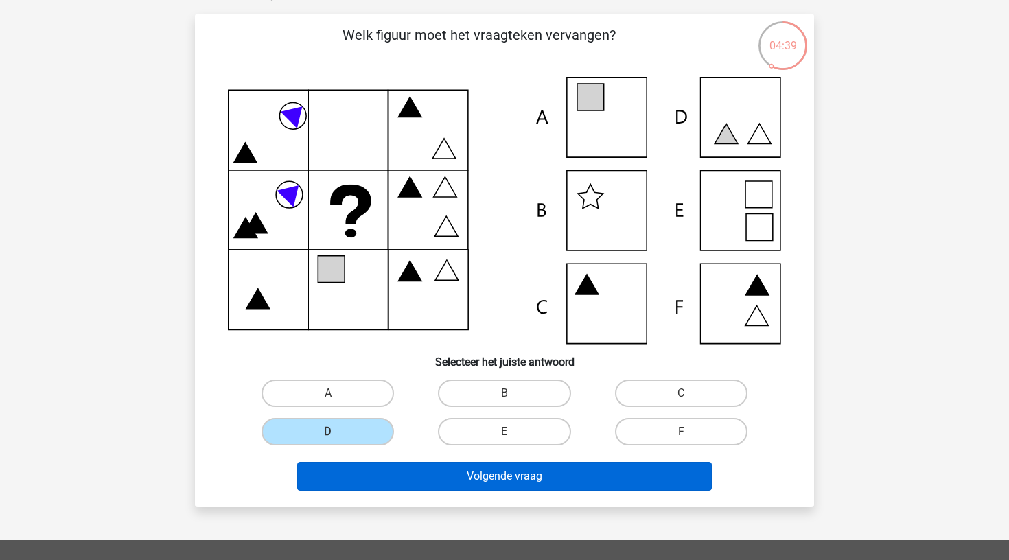
click at [354, 472] on button "Volgende vraag" at bounding box center [504, 476] width 415 height 29
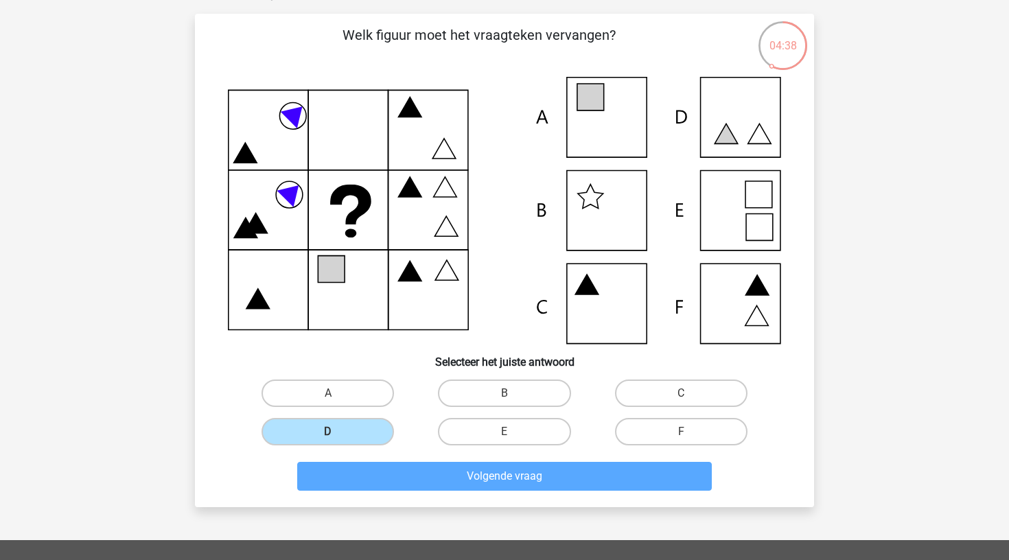
scroll to position [69, 0]
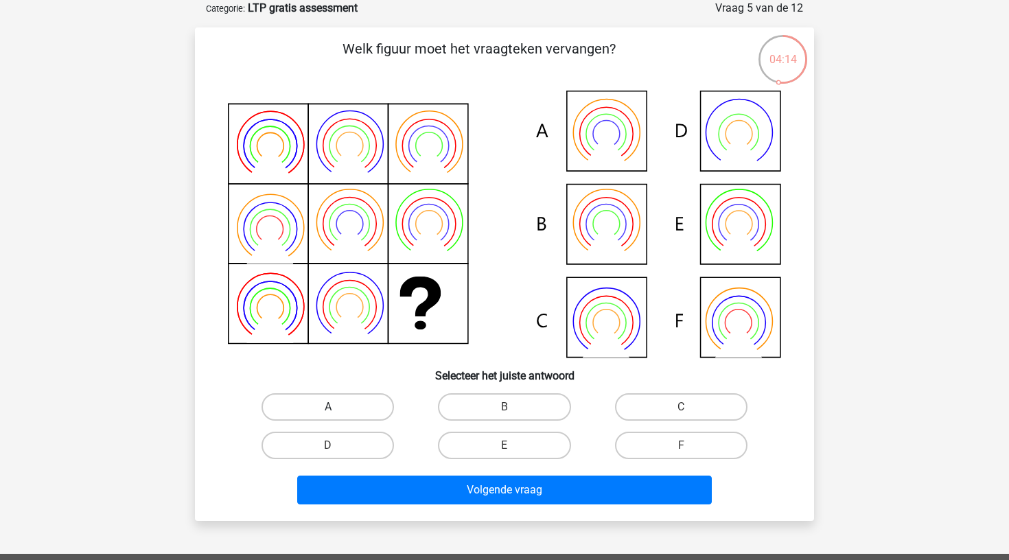
click at [343, 404] on label "A" at bounding box center [328, 406] width 132 height 27
click at [337, 407] on input "A" at bounding box center [332, 411] width 9 height 9
radio input "true"
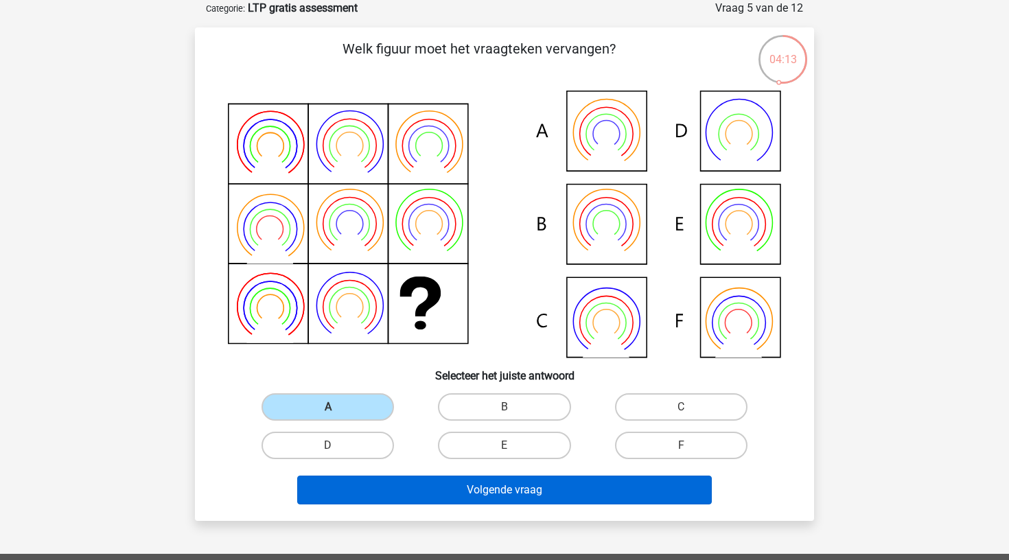
click at [433, 487] on button "Volgende vraag" at bounding box center [504, 490] width 415 height 29
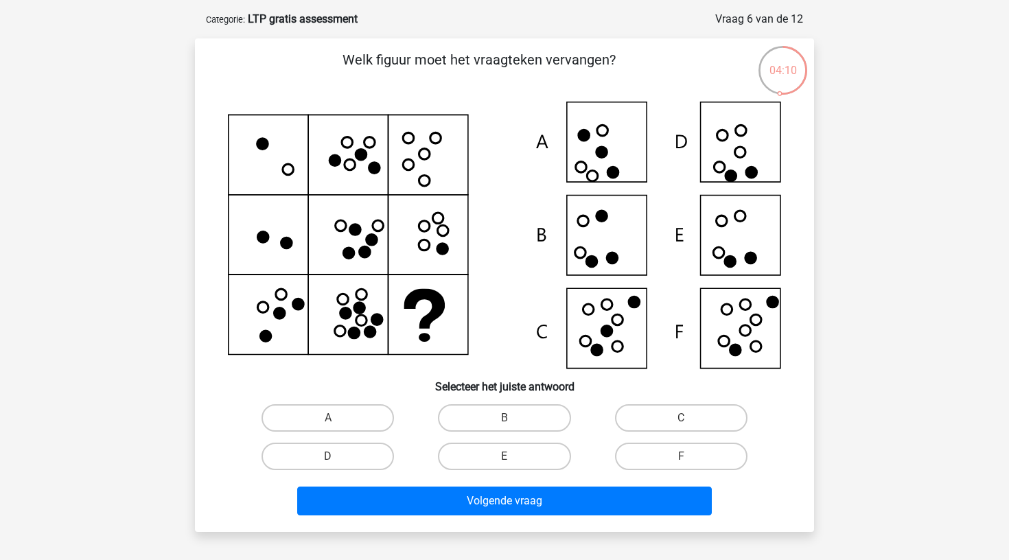
scroll to position [56, 0]
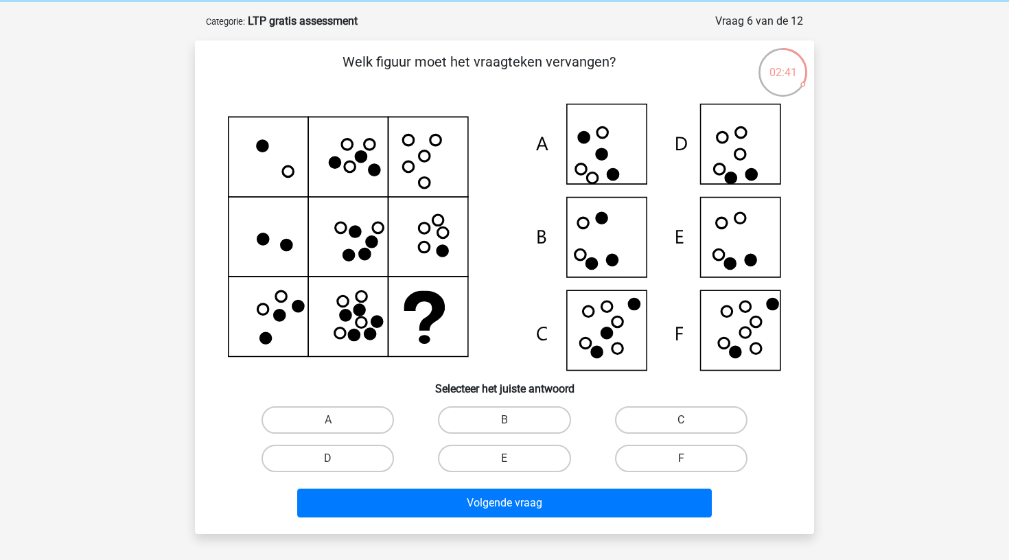
click at [652, 463] on label "F" at bounding box center [681, 458] width 132 height 27
click at [681, 463] on input "F" at bounding box center [685, 463] width 9 height 9
radio input "true"
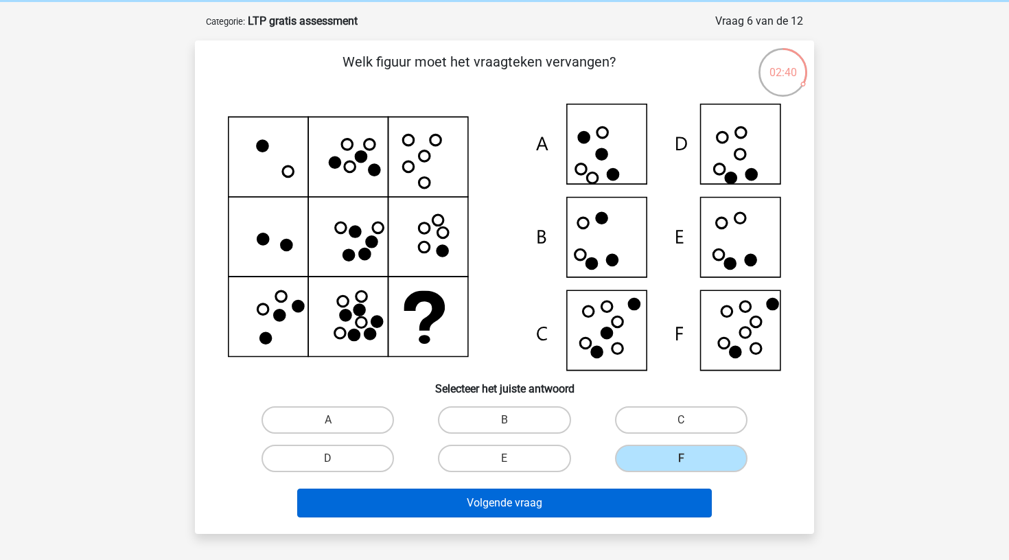
click at [634, 497] on button "Volgende vraag" at bounding box center [504, 503] width 415 height 29
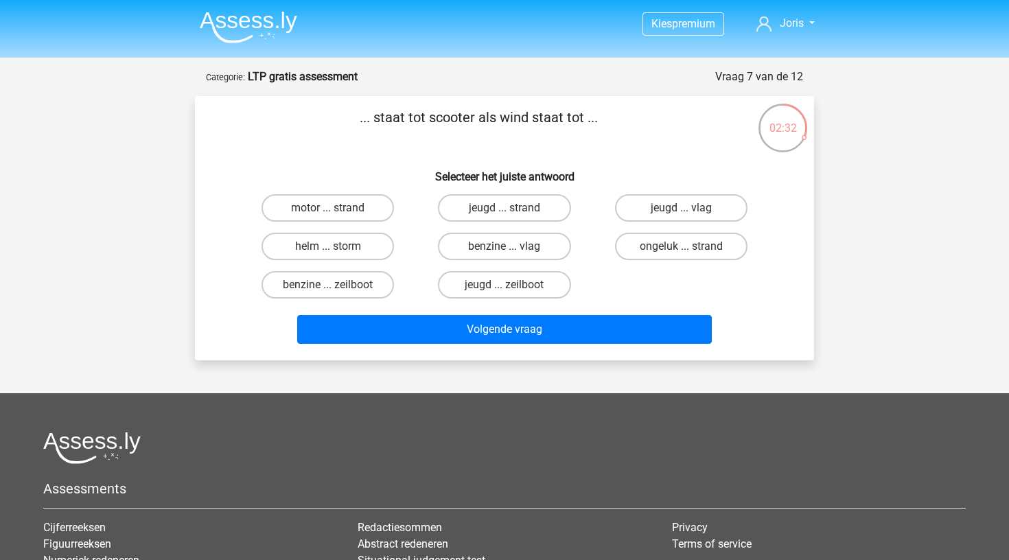
scroll to position [6, 0]
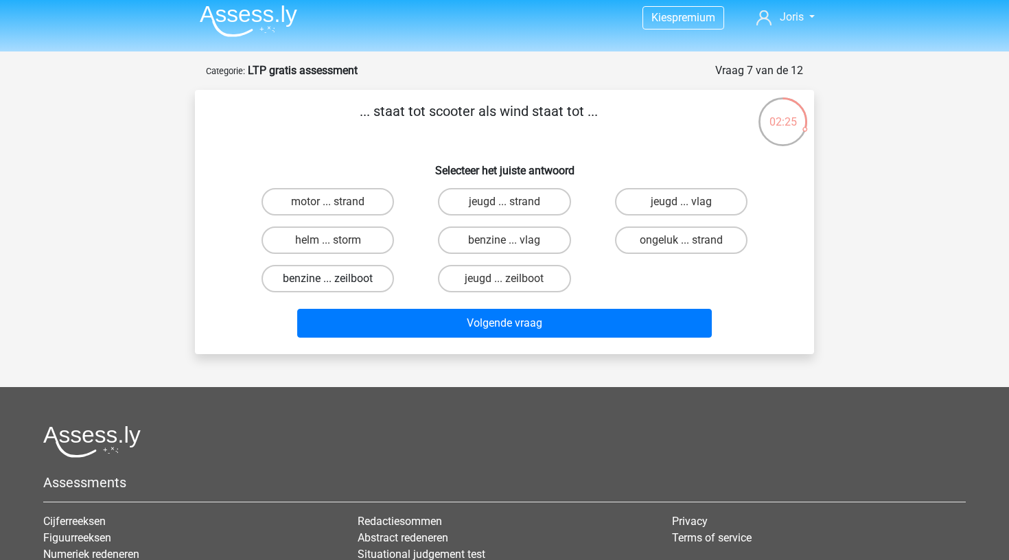
click at [374, 287] on label "benzine ... zeilboot" at bounding box center [328, 278] width 132 height 27
click at [337, 287] on input "benzine ... zeilboot" at bounding box center [332, 283] width 9 height 9
radio input "true"
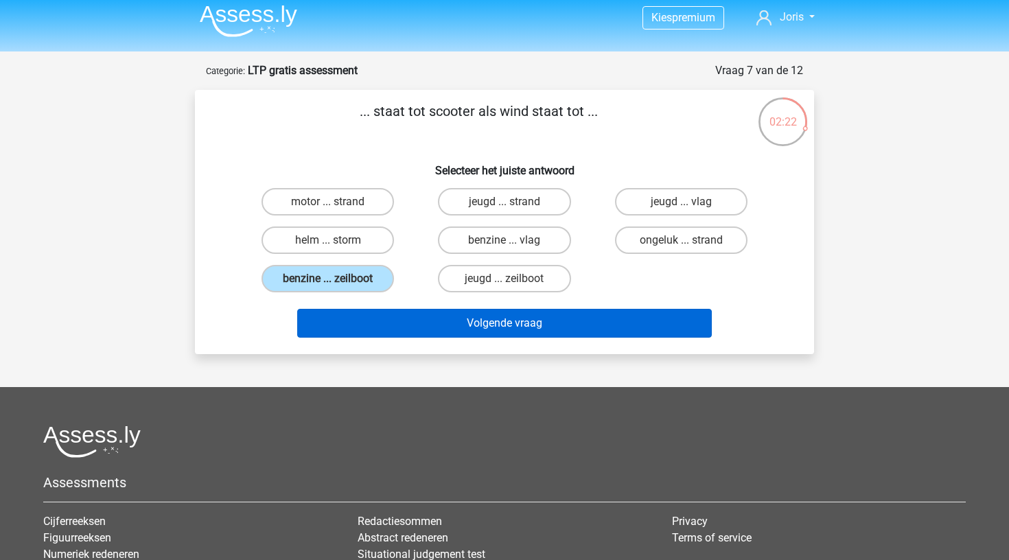
click at [452, 325] on button "Volgende vraag" at bounding box center [504, 323] width 415 height 29
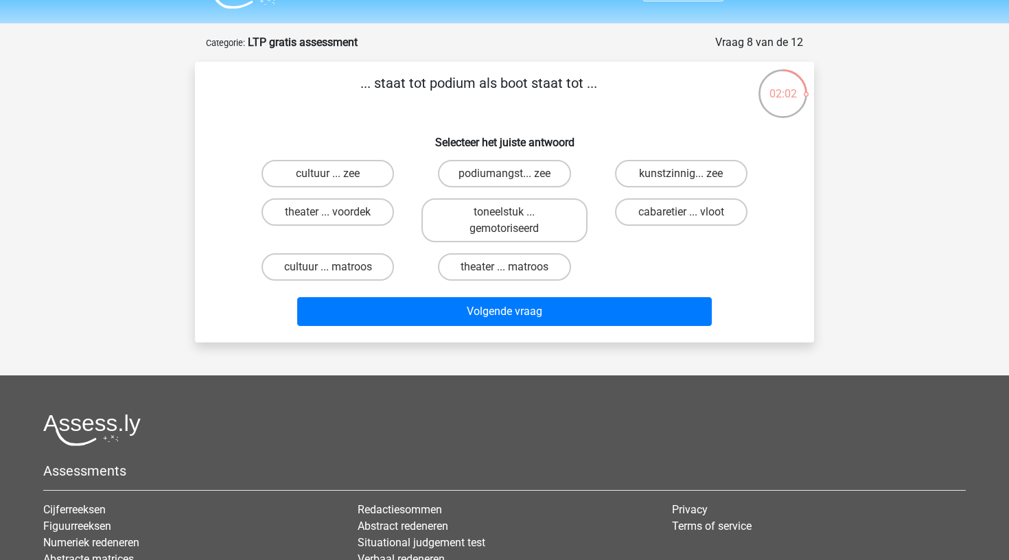
scroll to position [33, 0]
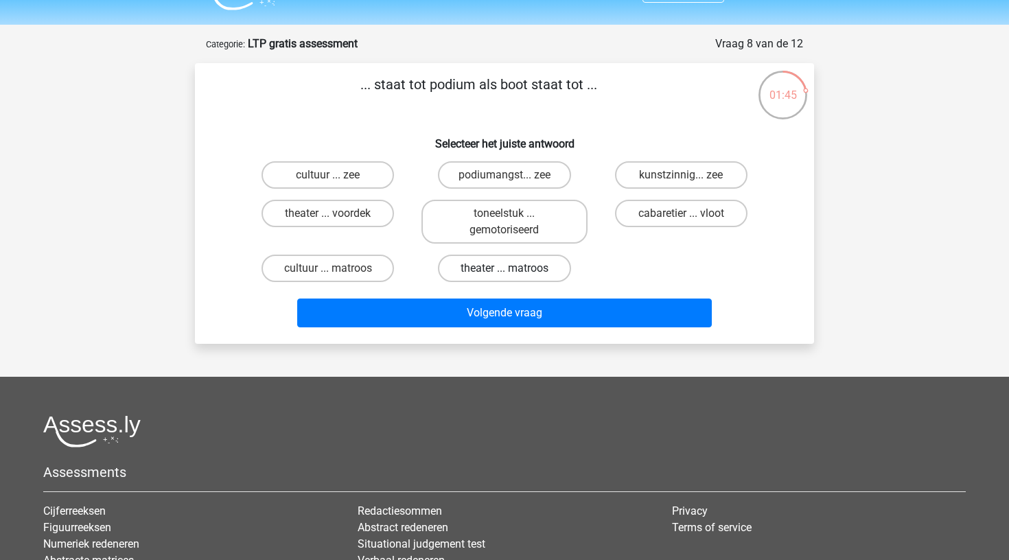
click at [451, 271] on label "theater ... matroos" at bounding box center [504, 268] width 132 height 27
click at [505, 271] on input "theater ... matroos" at bounding box center [509, 272] width 9 height 9
radio input "true"
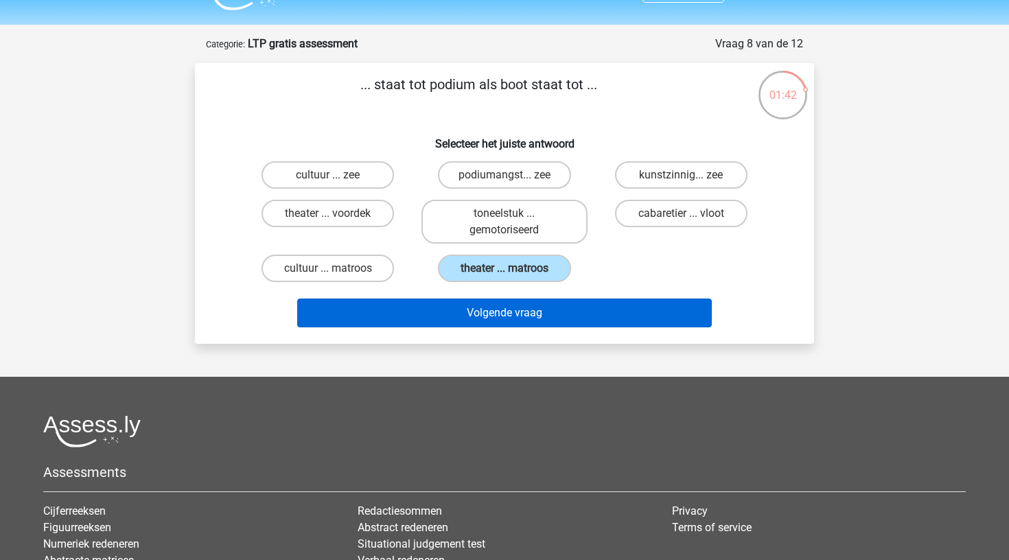
click at [493, 320] on button "Volgende vraag" at bounding box center [504, 313] width 415 height 29
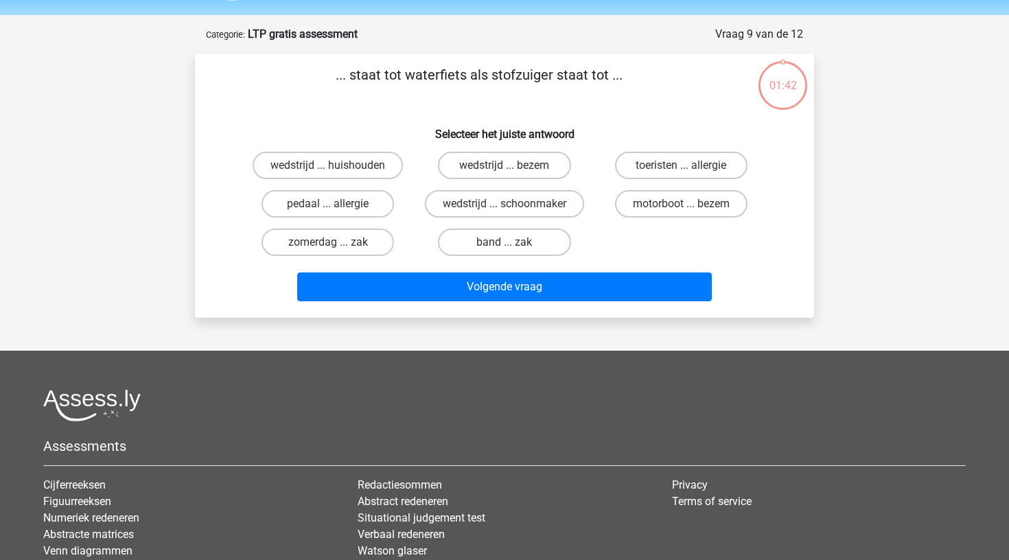
scroll to position [35, 0]
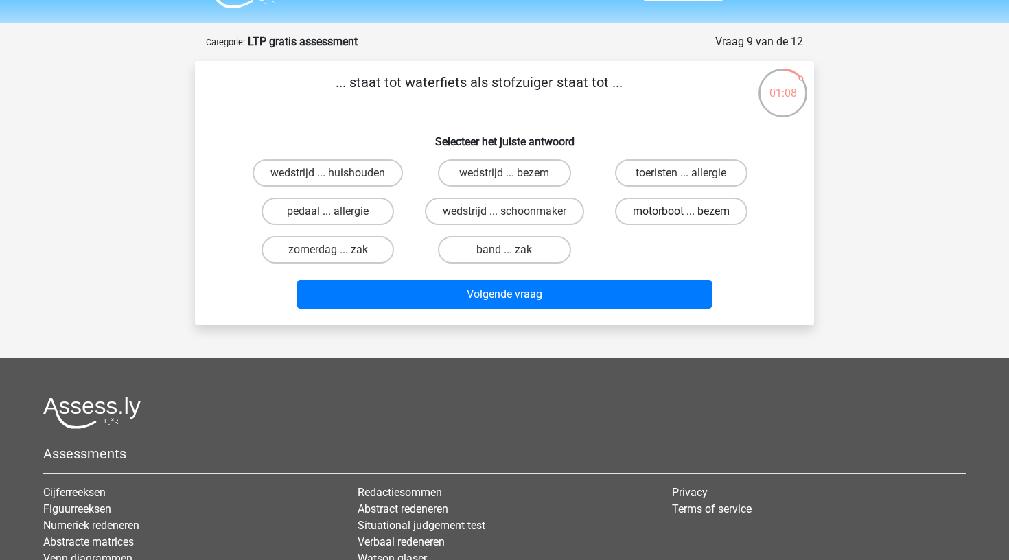
click at [669, 214] on label "motorboot ... bezem" at bounding box center [681, 211] width 132 height 27
click at [681, 214] on input "motorboot ... bezem" at bounding box center [685, 215] width 9 height 9
radio input "true"
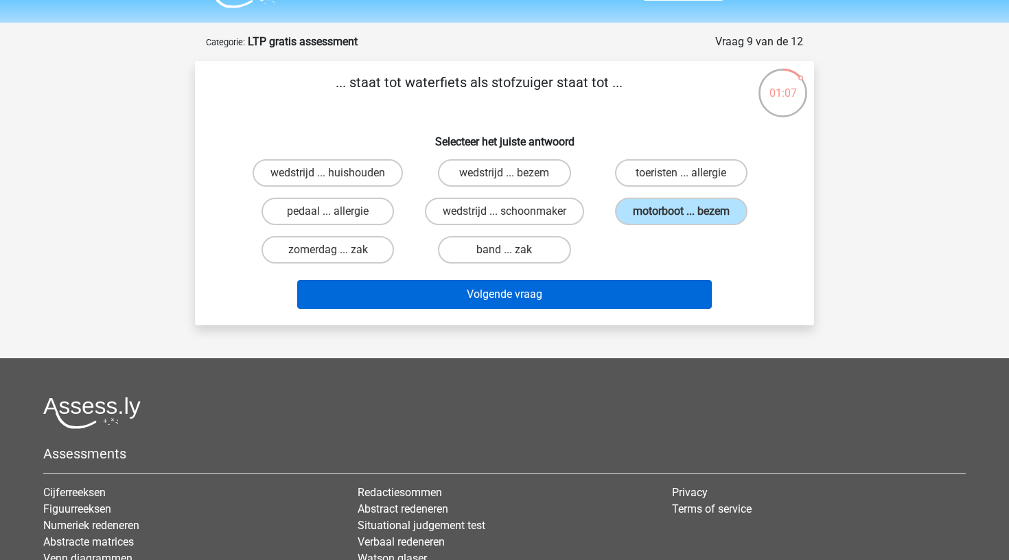
click at [628, 293] on button "Volgende vraag" at bounding box center [504, 294] width 415 height 29
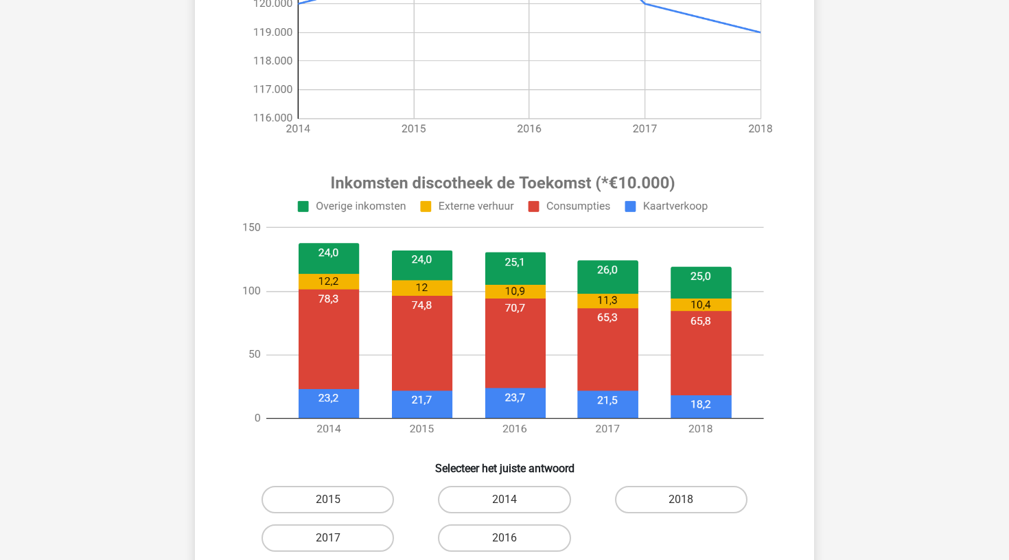
scroll to position [356, 0]
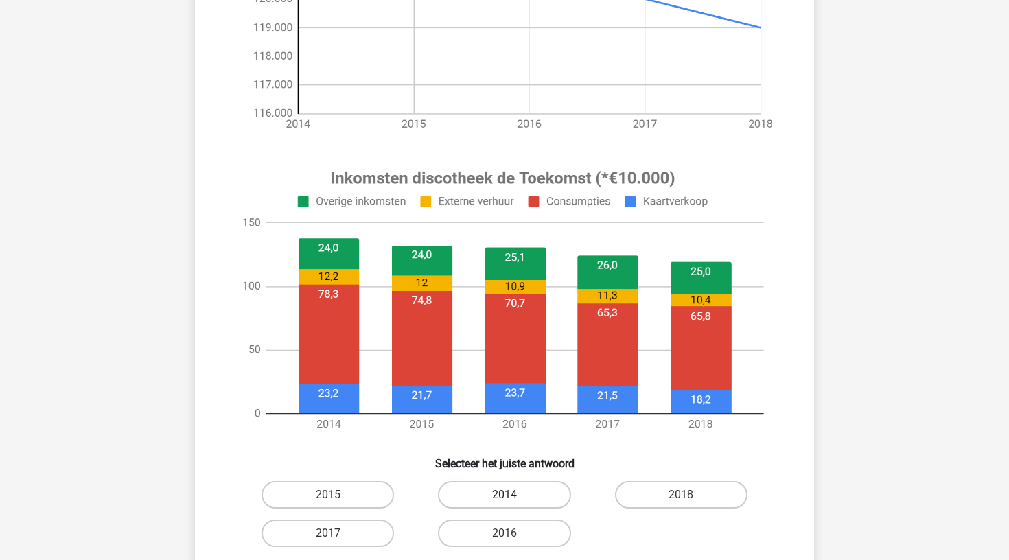
click at [500, 487] on label "2014" at bounding box center [504, 494] width 132 height 27
click at [505, 495] on input "2014" at bounding box center [509, 499] width 9 height 9
radio input "true"
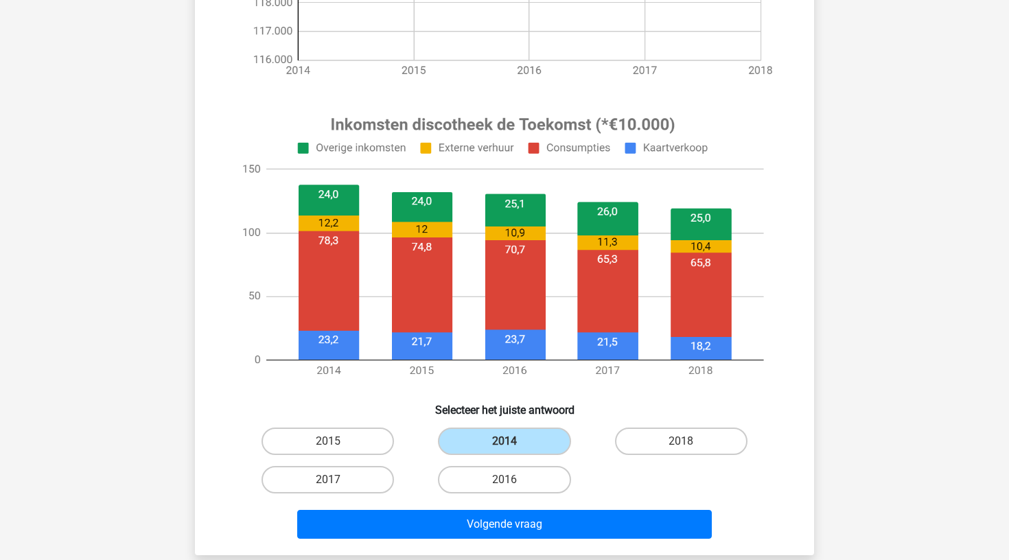
scroll to position [428, 0]
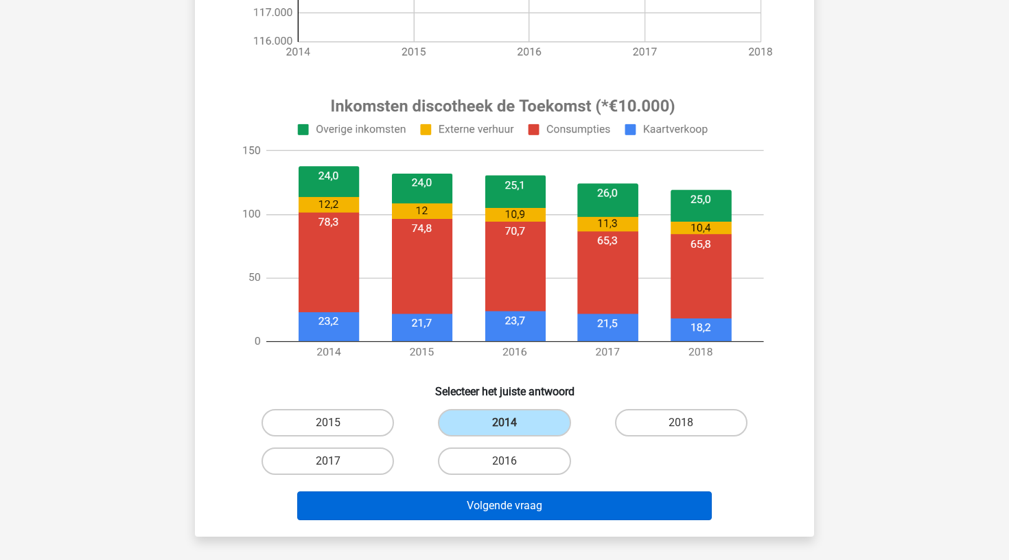
click at [496, 513] on button "Volgende vraag" at bounding box center [504, 506] width 415 height 29
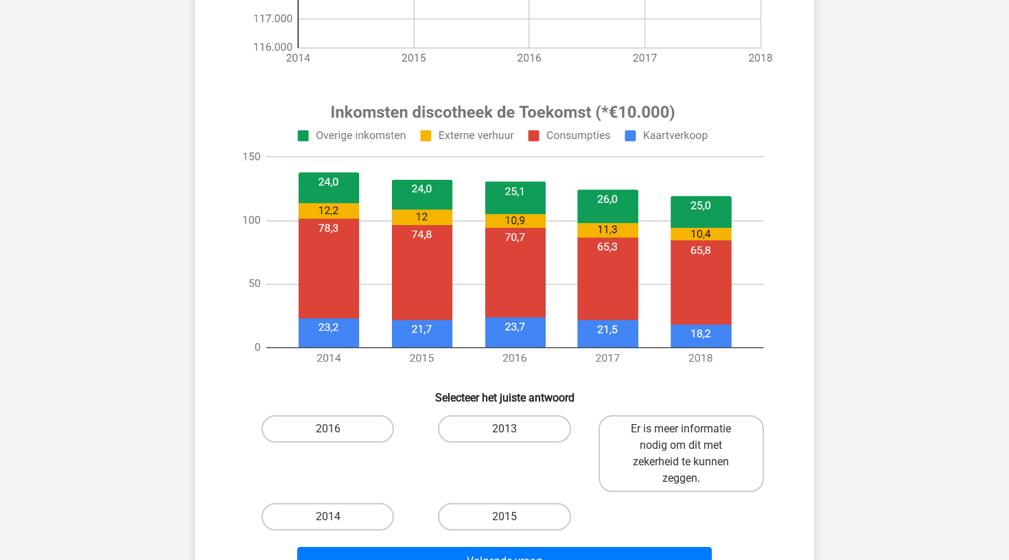
scroll to position [441, 0]
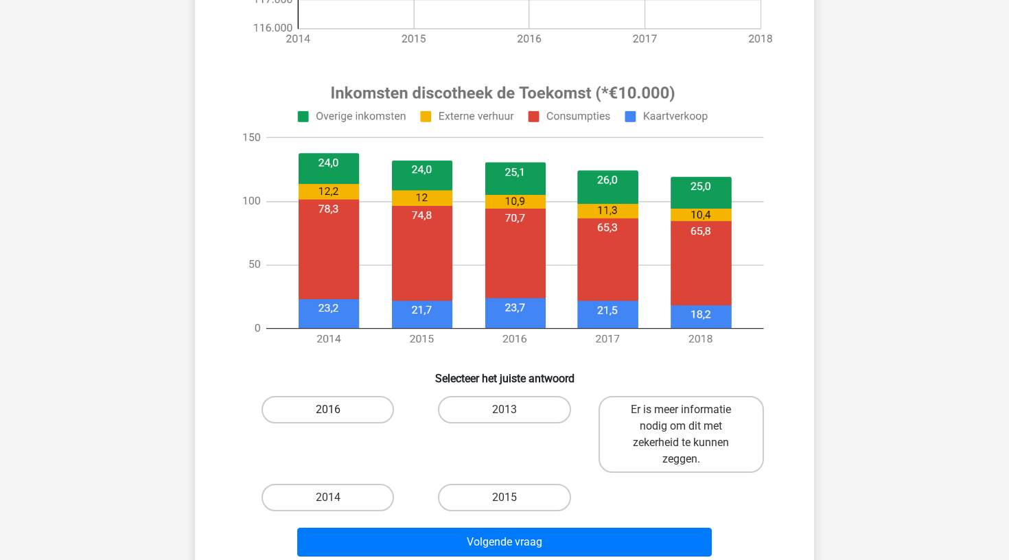
click at [367, 411] on label "2016" at bounding box center [328, 409] width 132 height 27
click at [337, 411] on input "2016" at bounding box center [332, 414] width 9 height 9
radio input "true"
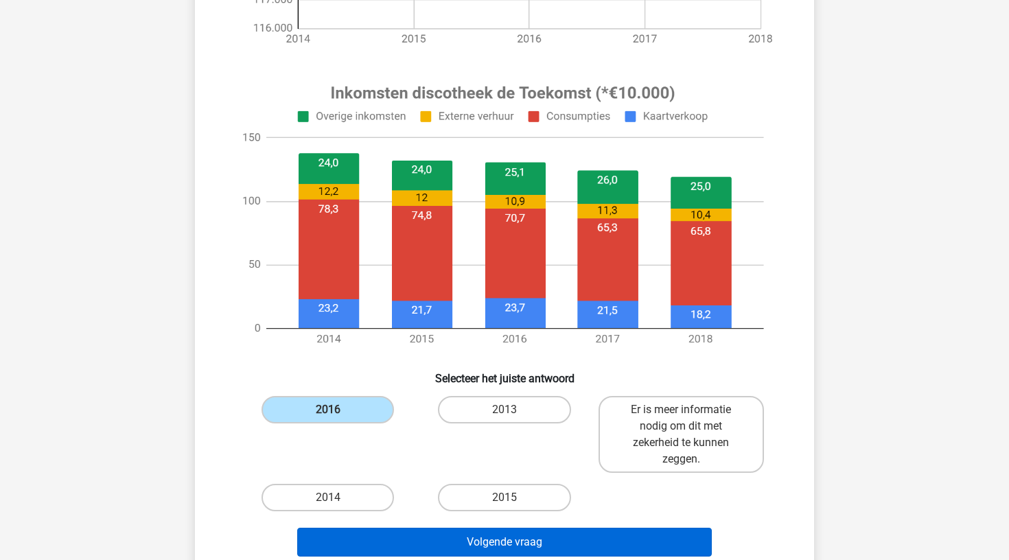
click at [430, 552] on button "Volgende vraag" at bounding box center [504, 542] width 415 height 29
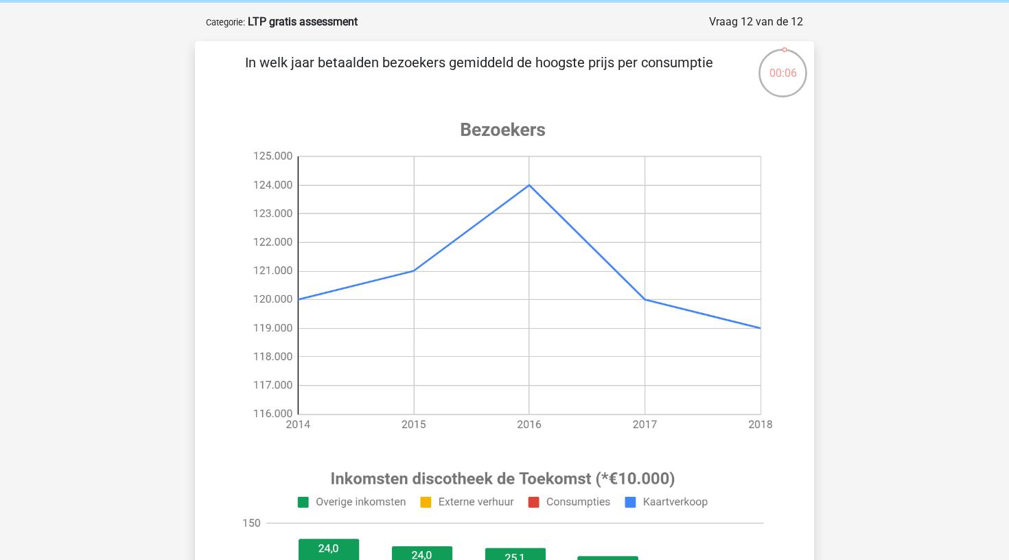
scroll to position [56, 0]
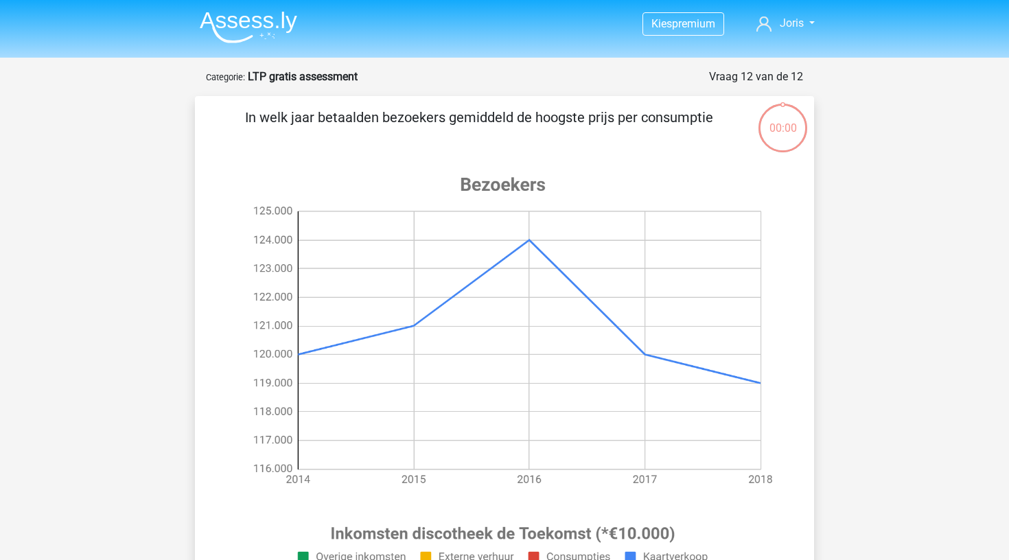
scroll to position [37, 0]
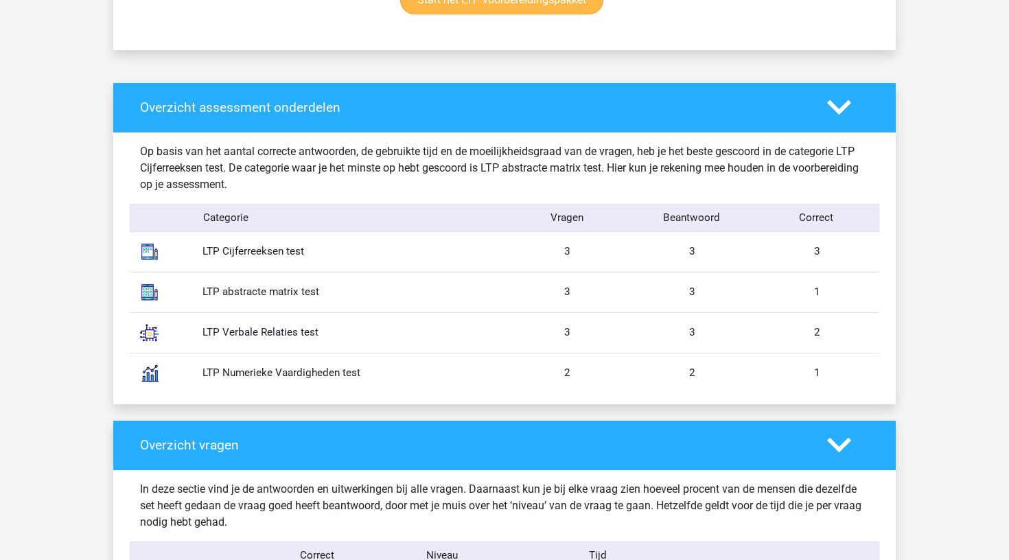
scroll to position [1030, 0]
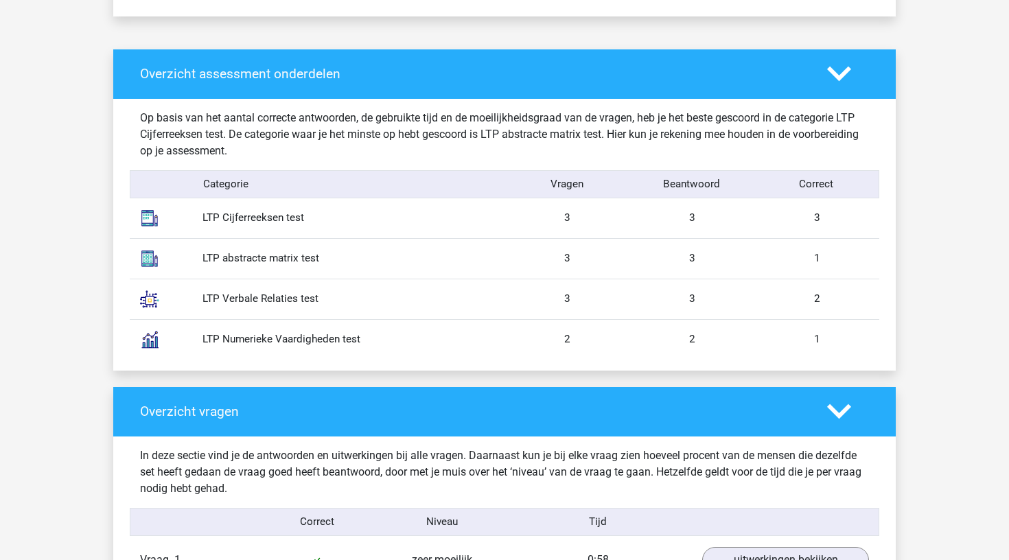
click at [500, 200] on div "LTP Cijferreeksen test 3 3 3" at bounding box center [505, 218] width 750 height 40
click at [487, 219] on div "LTP Cijferreeksen test" at bounding box center [348, 218] width 312 height 16
click at [299, 217] on div "LTP Cijferreeksen test" at bounding box center [348, 218] width 312 height 16
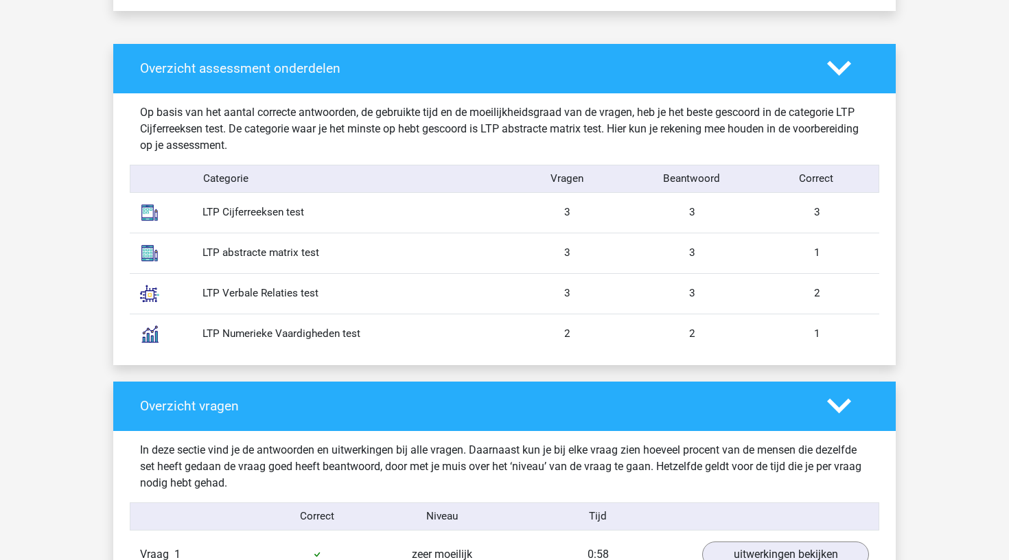
scroll to position [1037, 0]
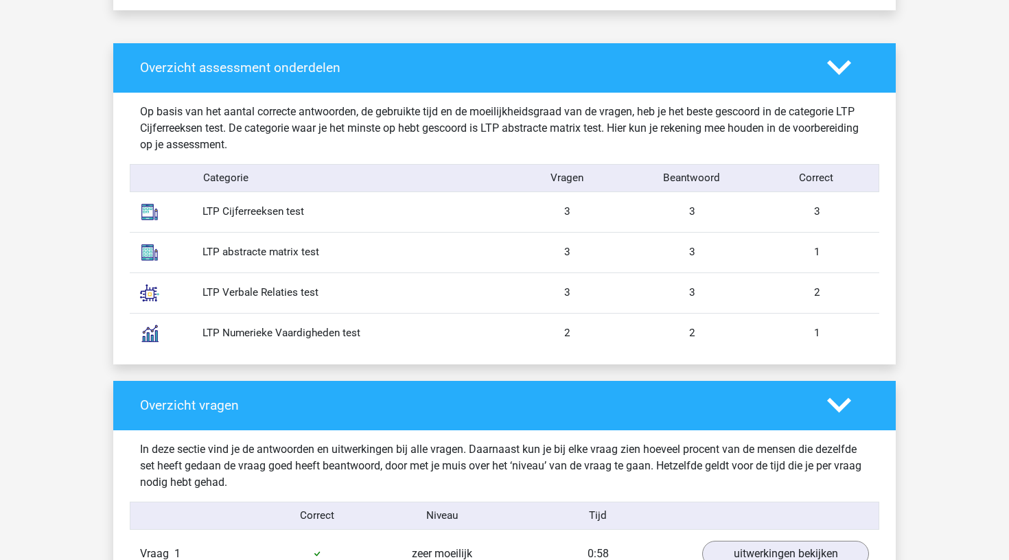
click at [814, 245] on div "1" at bounding box center [816, 252] width 125 height 16
click at [807, 312] on div "LTP Verbale Relaties test 3 3 2" at bounding box center [505, 293] width 750 height 41
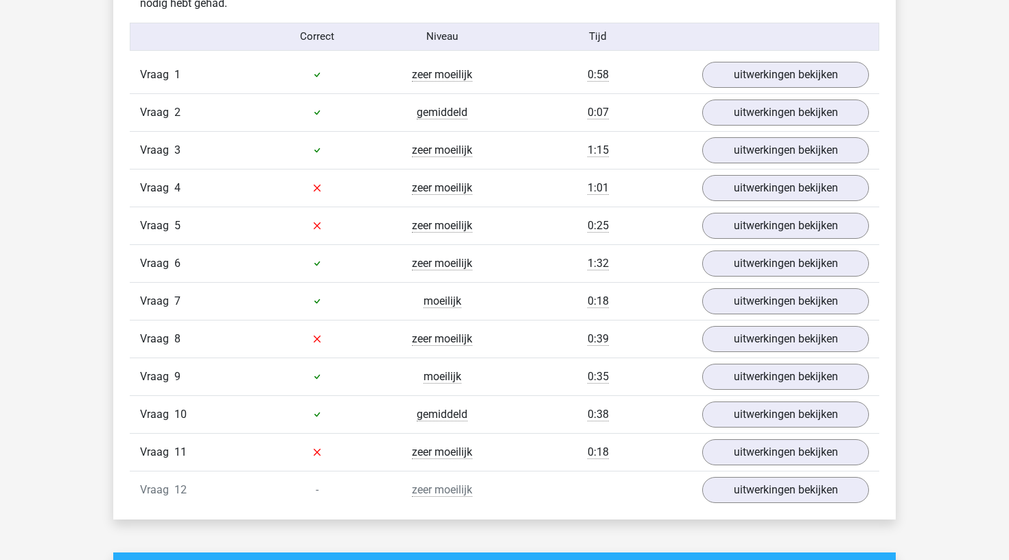
scroll to position [1484, 0]
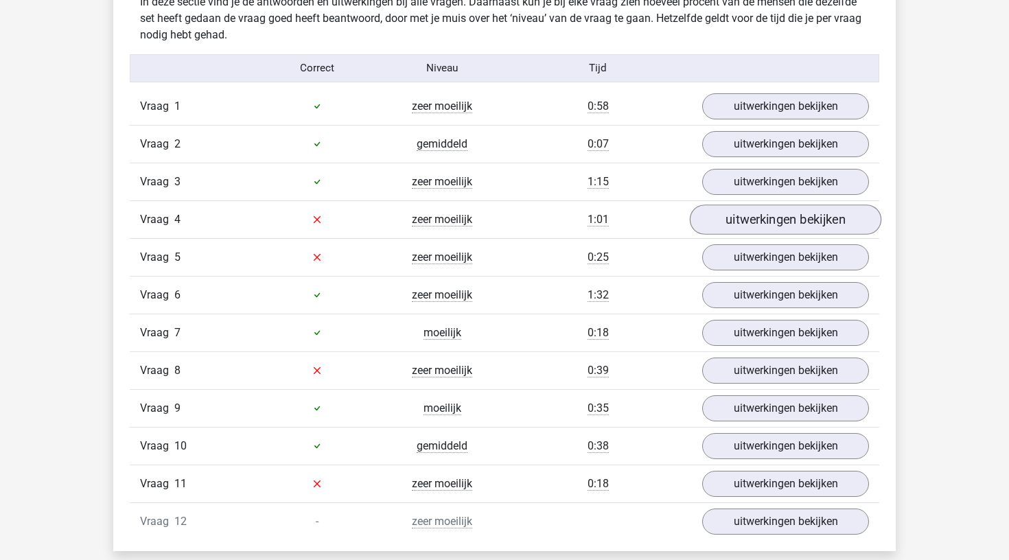
click at [752, 218] on link "uitwerkingen bekijken" at bounding box center [786, 220] width 192 height 30
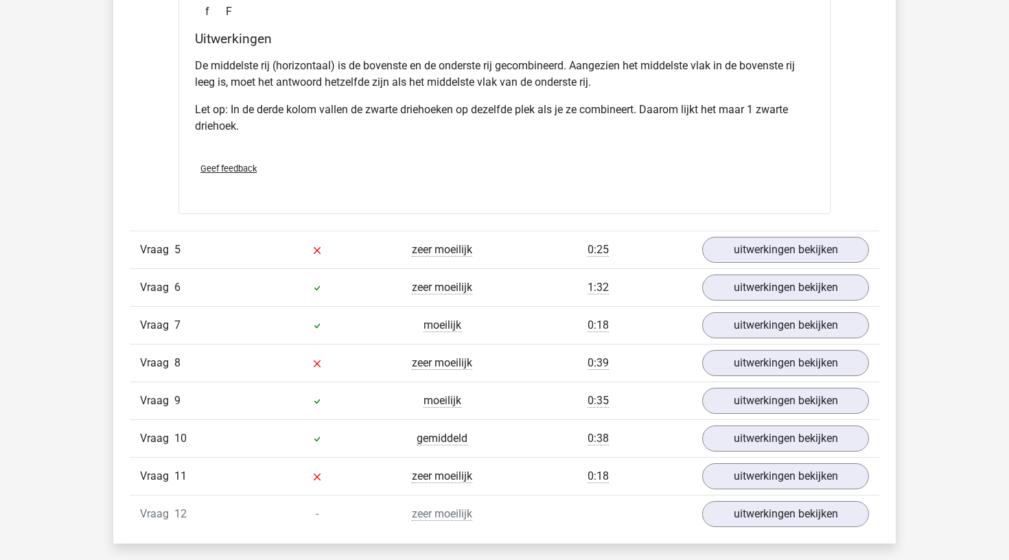
scroll to position [2156, 0]
click at [747, 362] on link "uitwerkingen bekijken" at bounding box center [786, 364] width 192 height 30
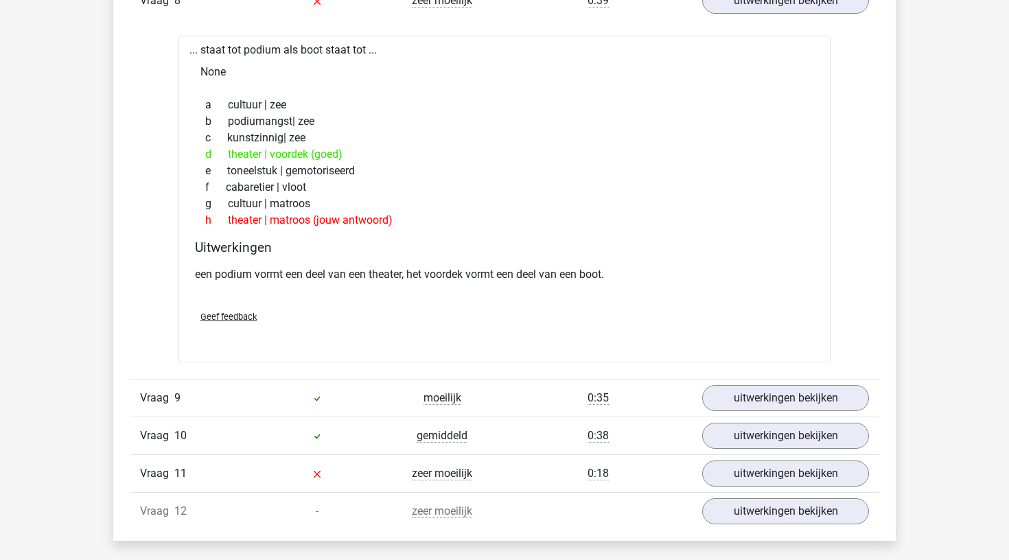
scroll to position [2519, 0]
click at [790, 470] on link "uitwerkingen bekijken" at bounding box center [786, 474] width 192 height 30
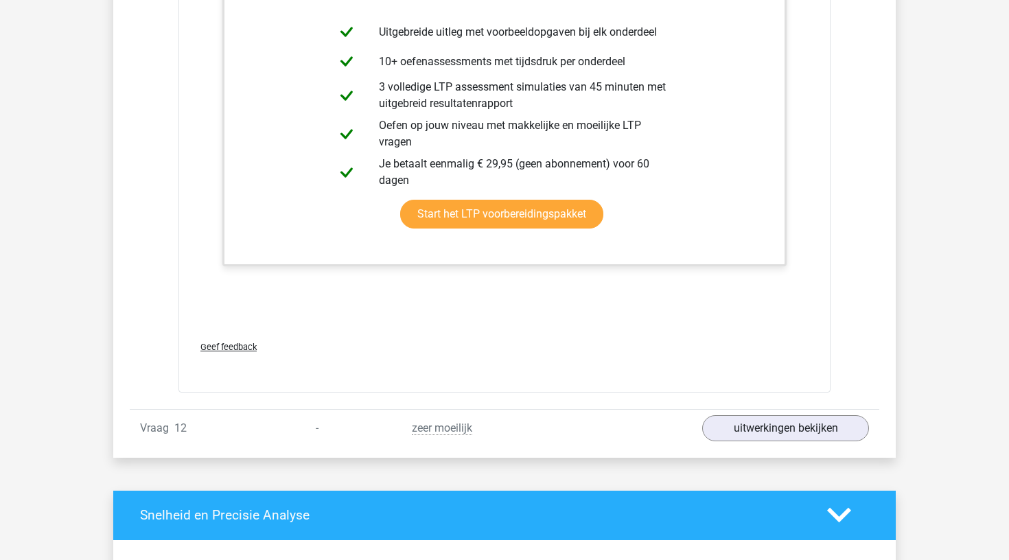
scroll to position [3985, 0]
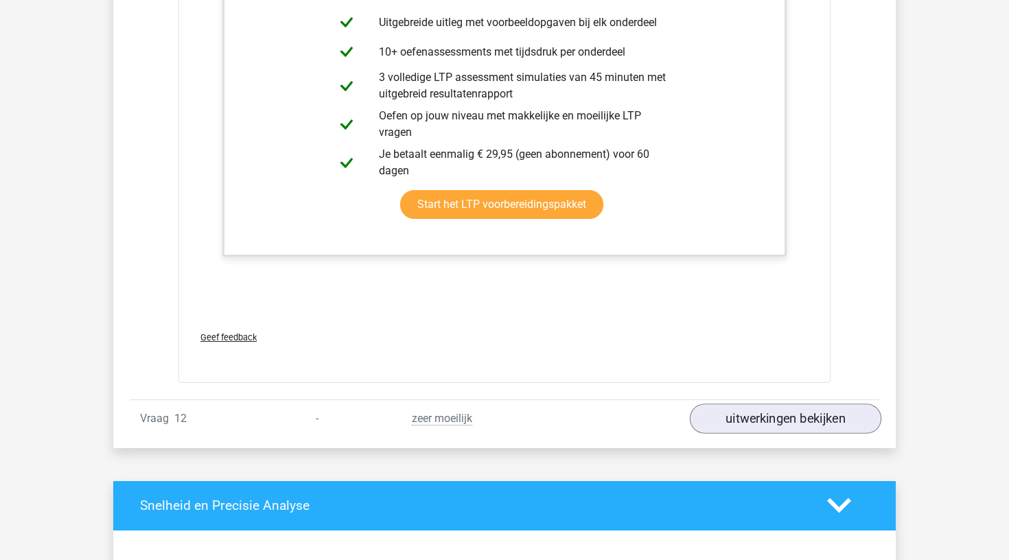
click at [771, 415] on link "uitwerkingen bekijken" at bounding box center [786, 419] width 192 height 30
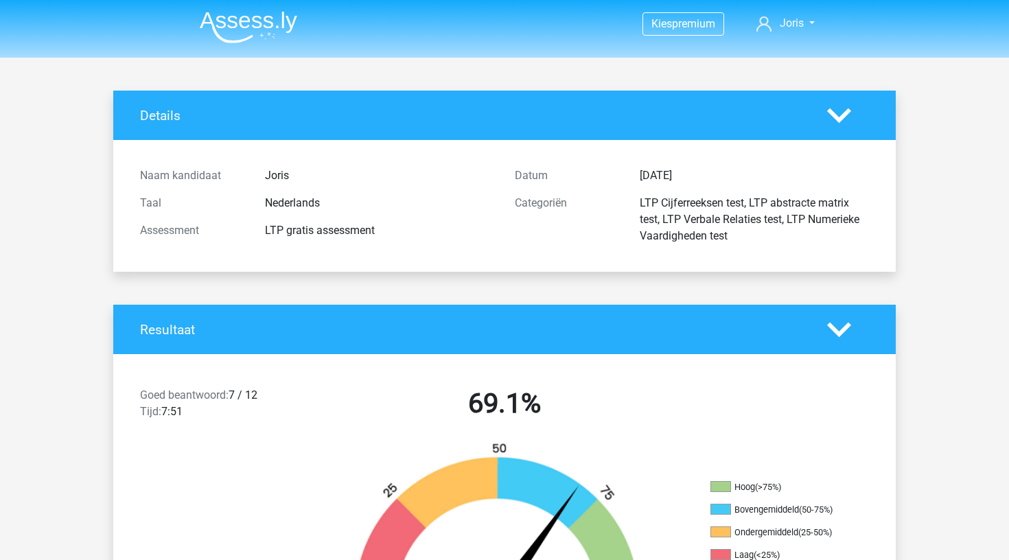
scroll to position [0, 0]
click at [692, 25] on span "premium" at bounding box center [693, 23] width 43 height 13
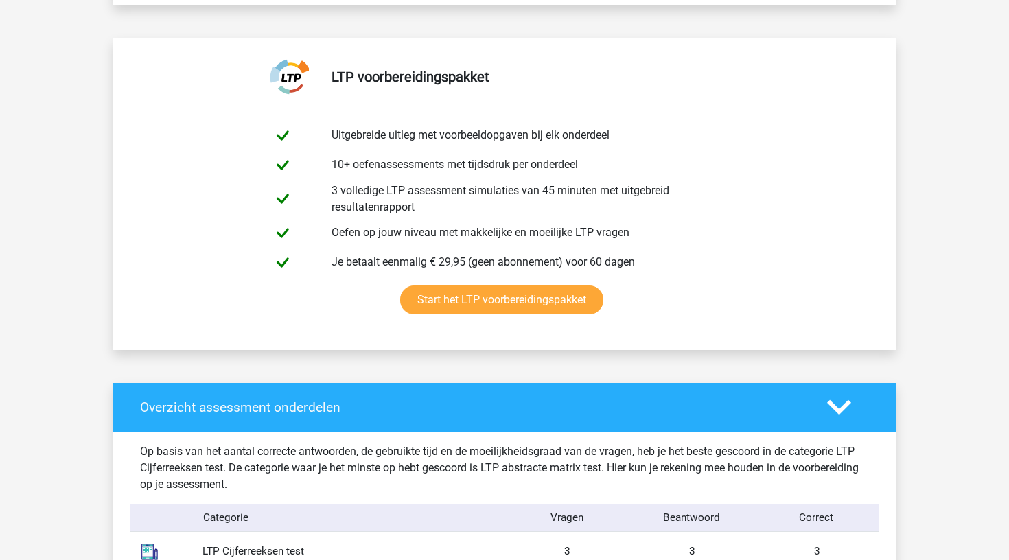
scroll to position [686, 0]
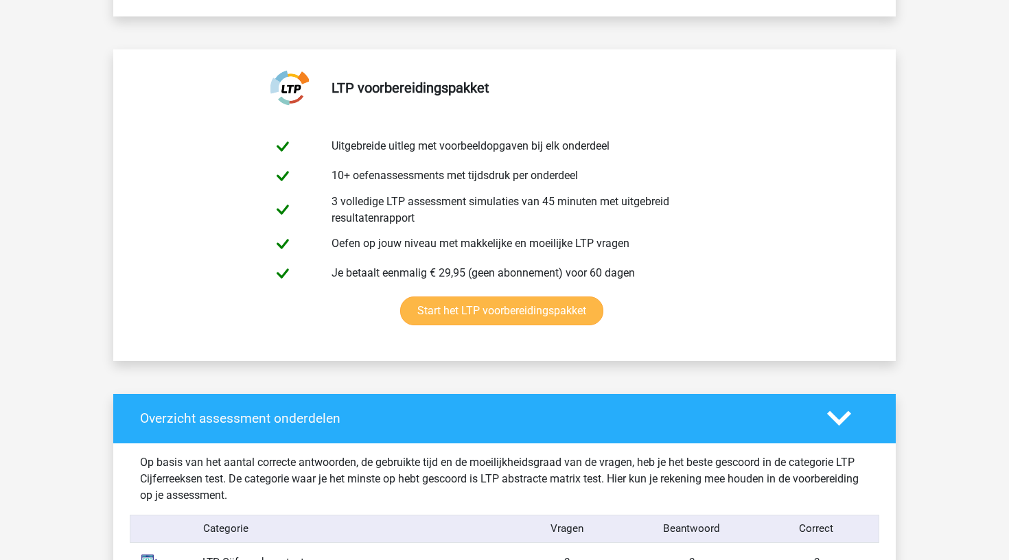
click at [507, 308] on link "Start het LTP voorbereidingspakket" at bounding box center [501, 311] width 203 height 29
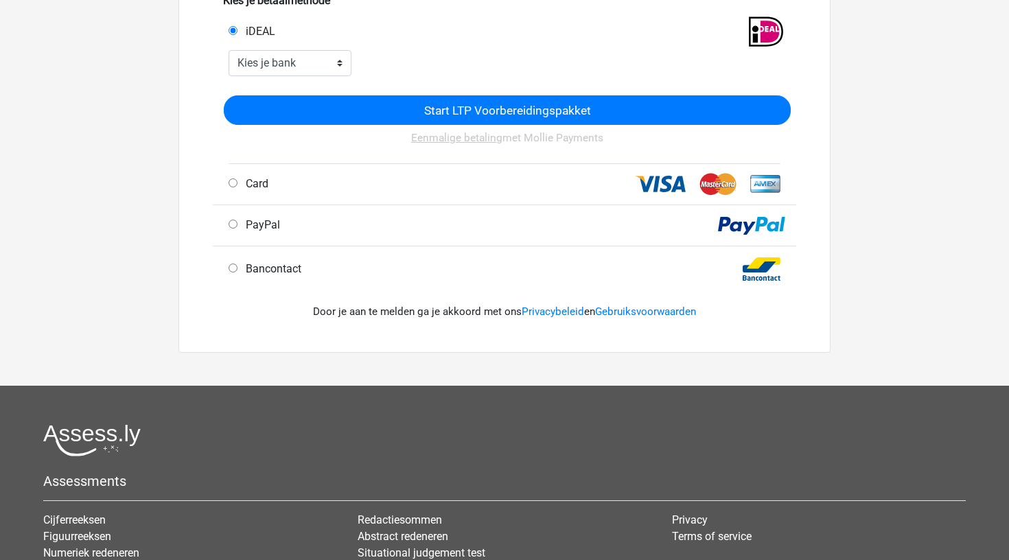
scroll to position [351, 0]
